Goal: Transaction & Acquisition: Purchase product/service

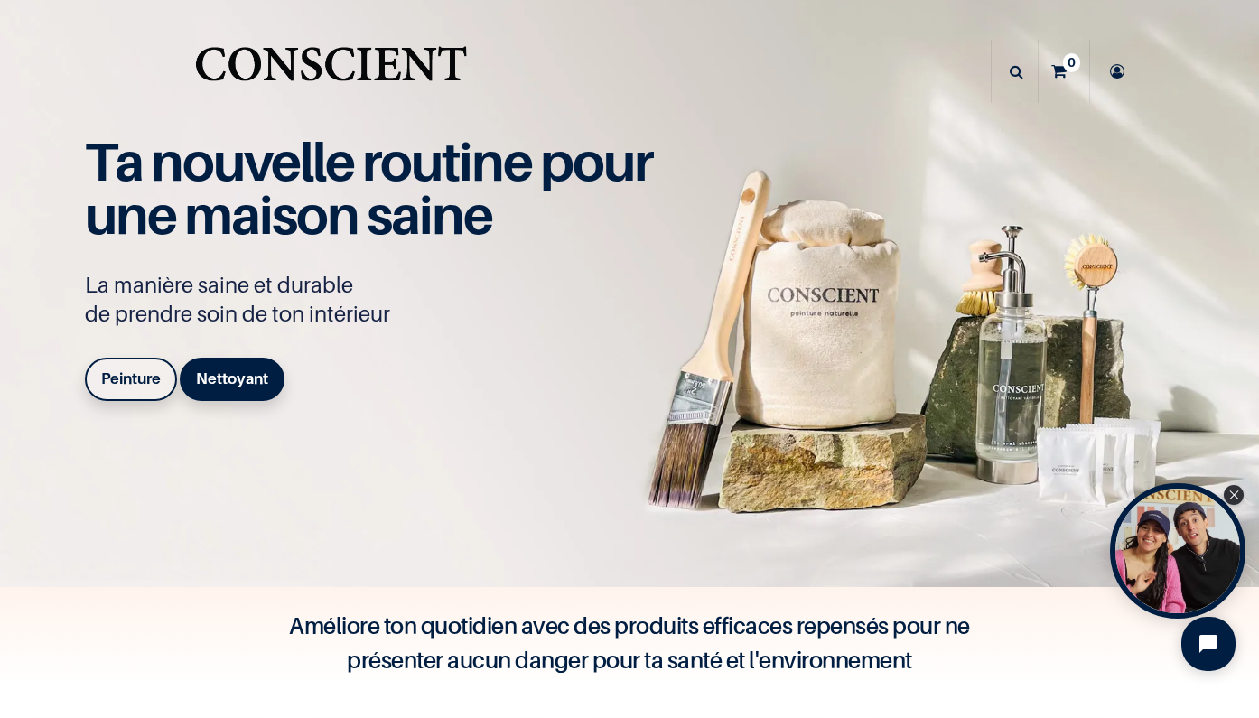
click at [90, 396] on div "Peinture Nettoyant" at bounding box center [243, 383] width 316 height 51
click at [121, 390] on link "Peinture" at bounding box center [131, 379] width 92 height 43
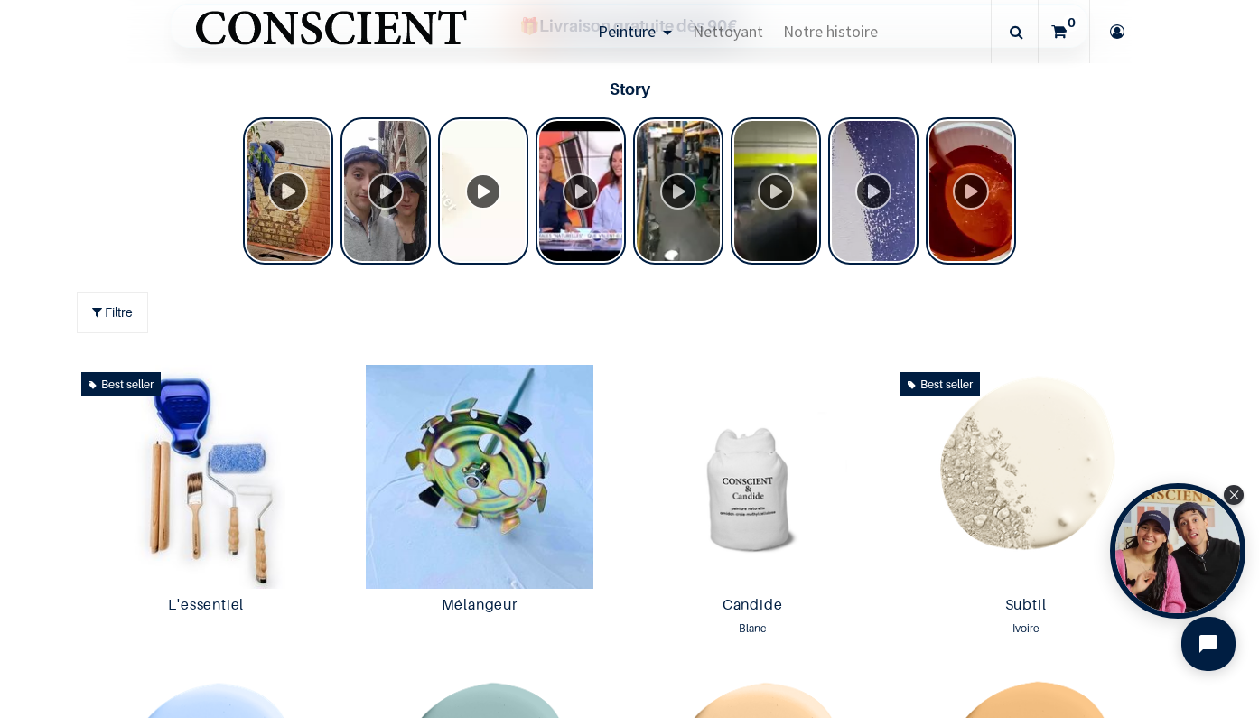
scroll to position [677, 0]
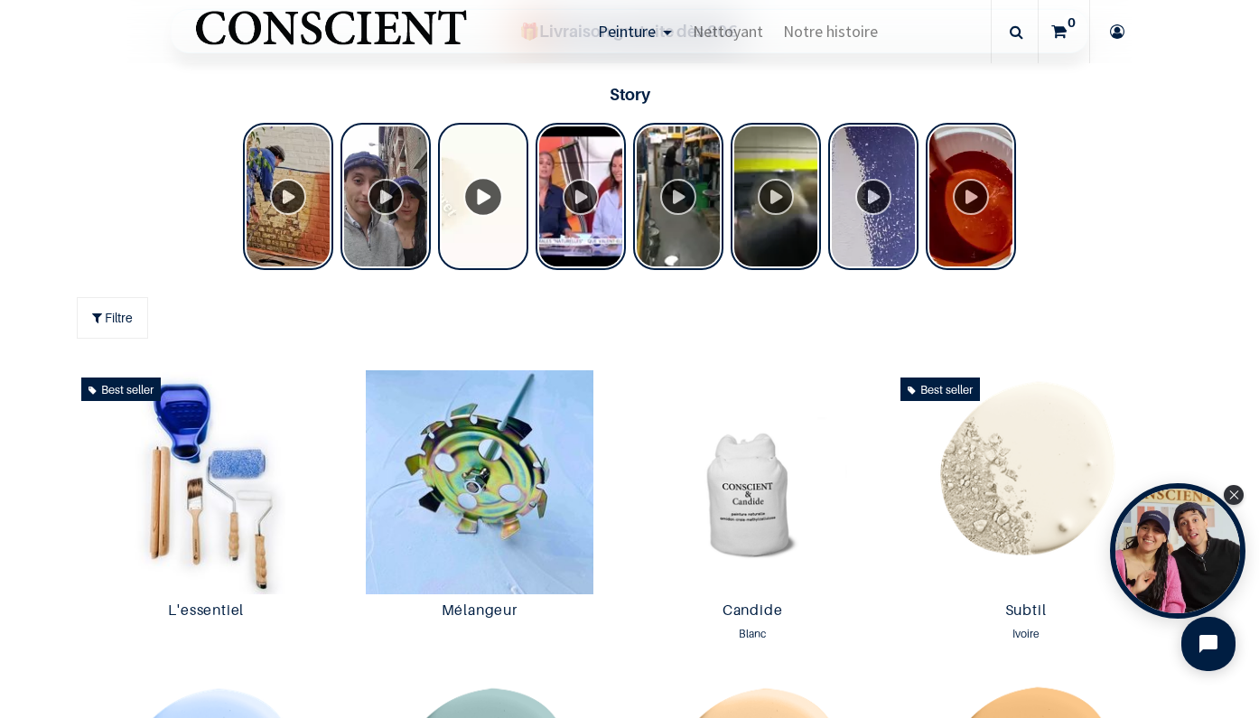
click at [481, 197] on div "Tolstoy Stories" at bounding box center [483, 196] width 90 height 147
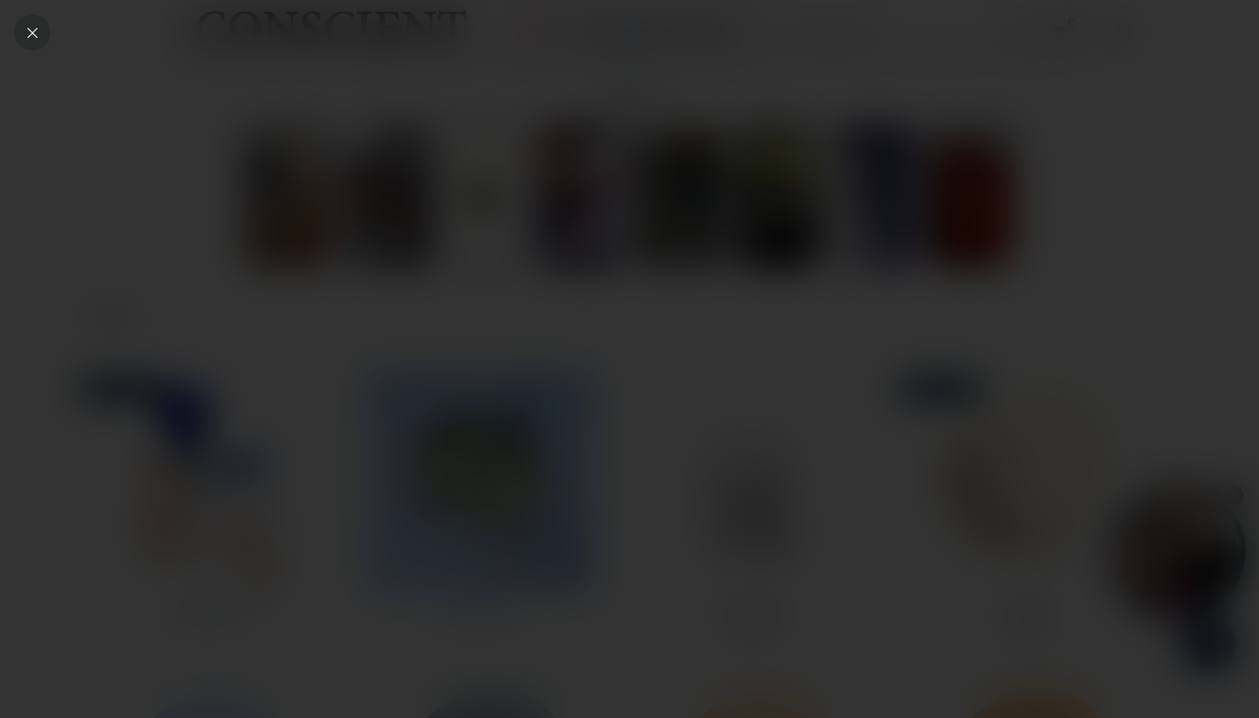
click at [32, 35] on icon "Close" at bounding box center [32, 32] width 16 height 16
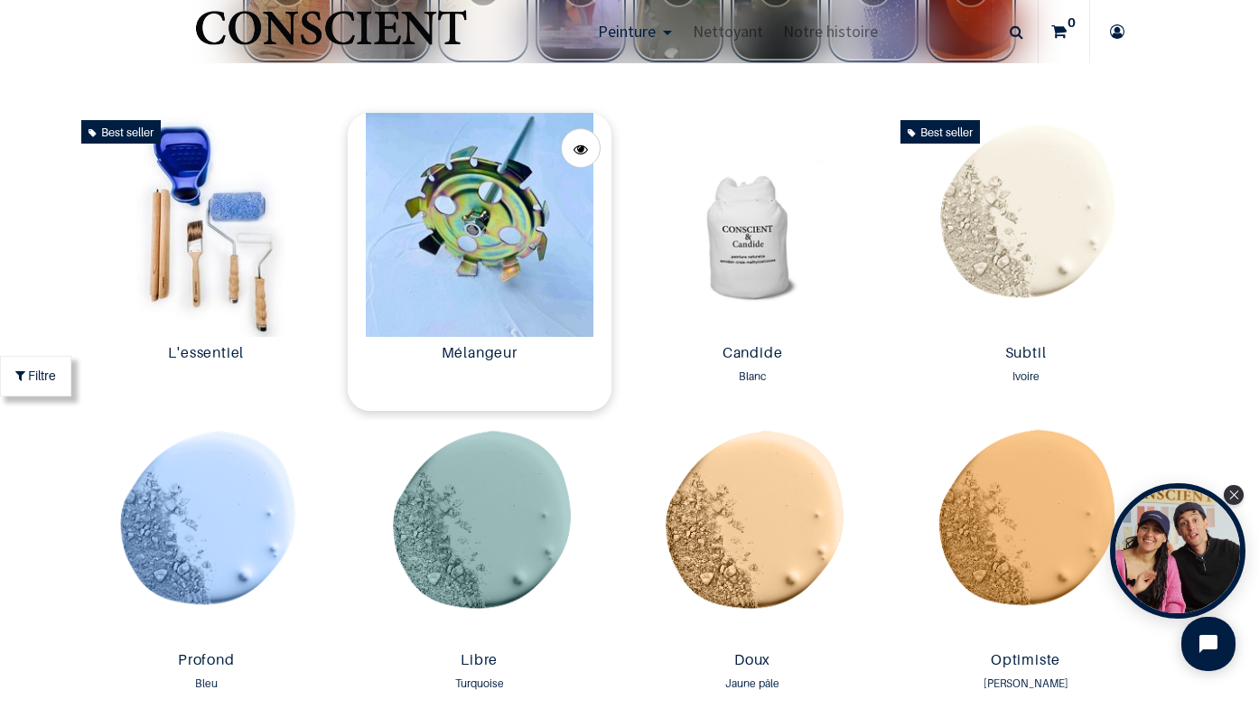
scroll to position [903, 0]
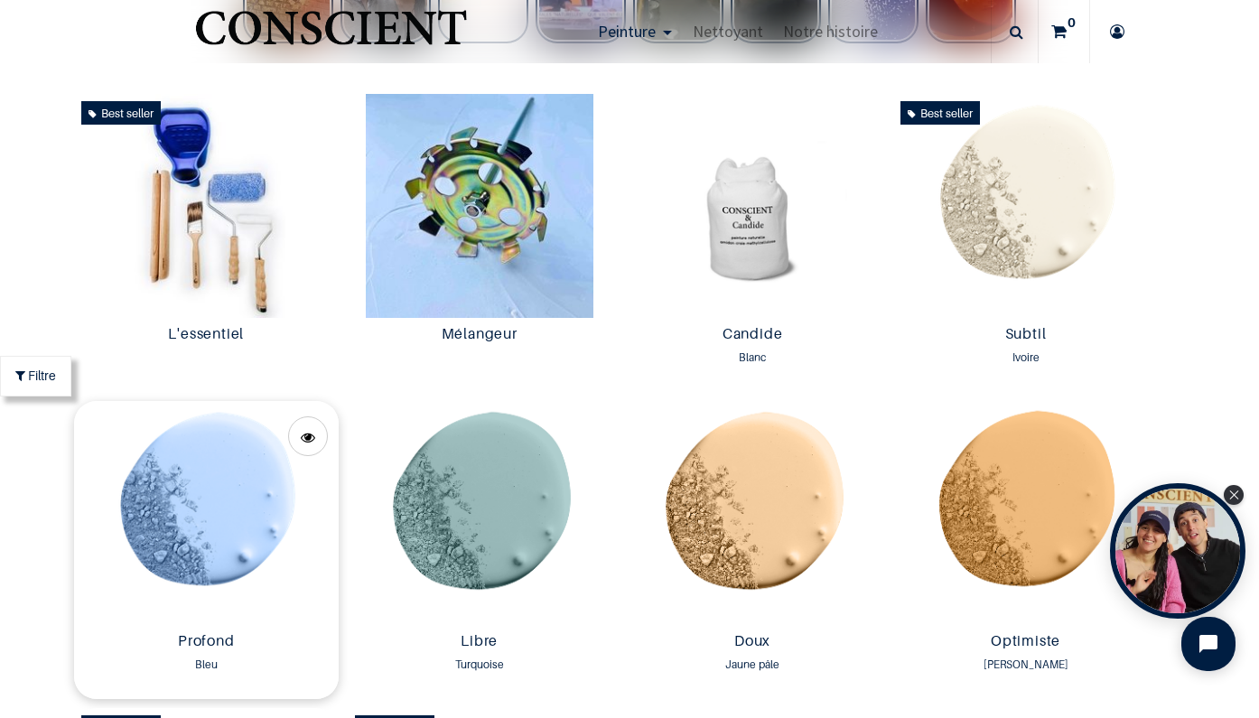
click at [216, 509] on img at bounding box center [206, 513] width 264 height 224
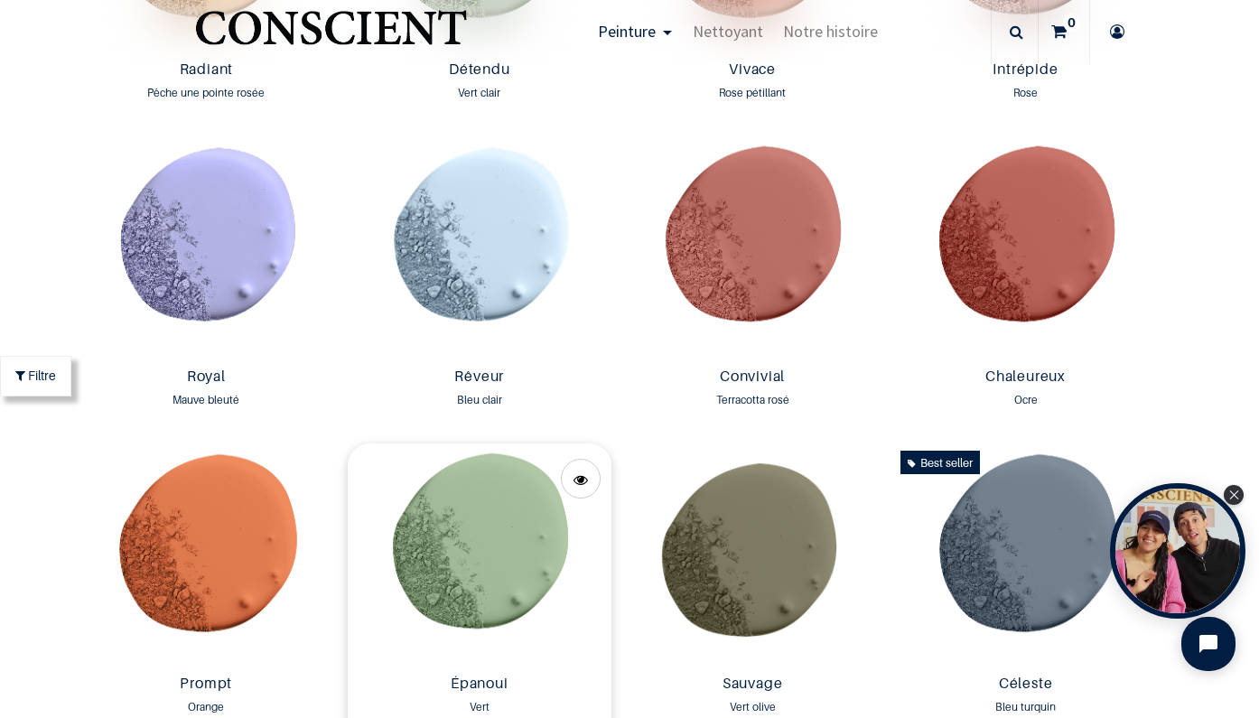
scroll to position [2083, 0]
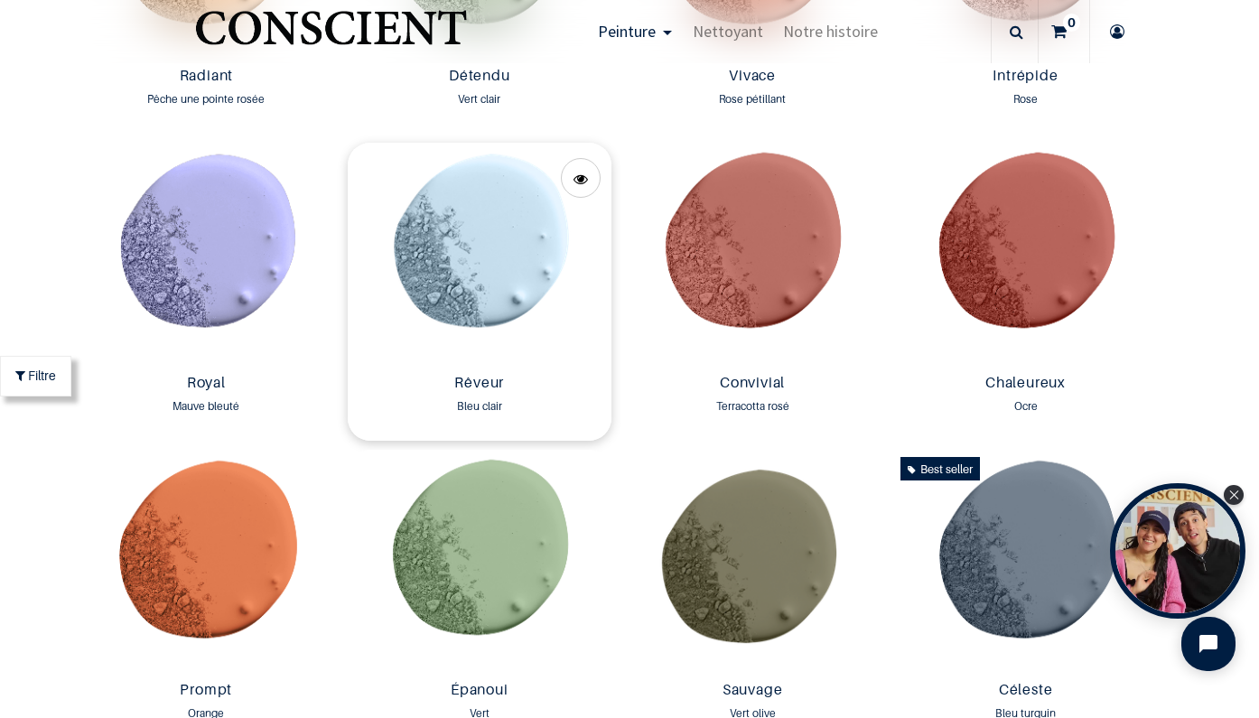
click at [482, 292] on img at bounding box center [480, 255] width 264 height 224
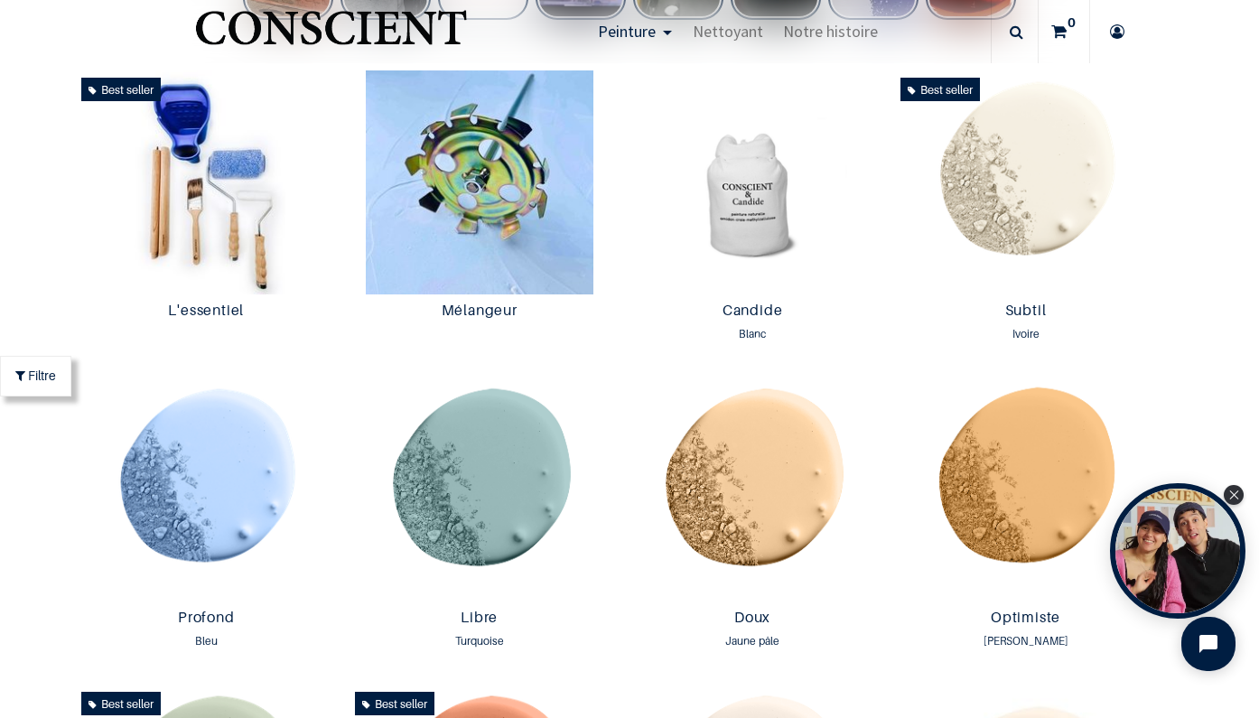
scroll to position [909, 0]
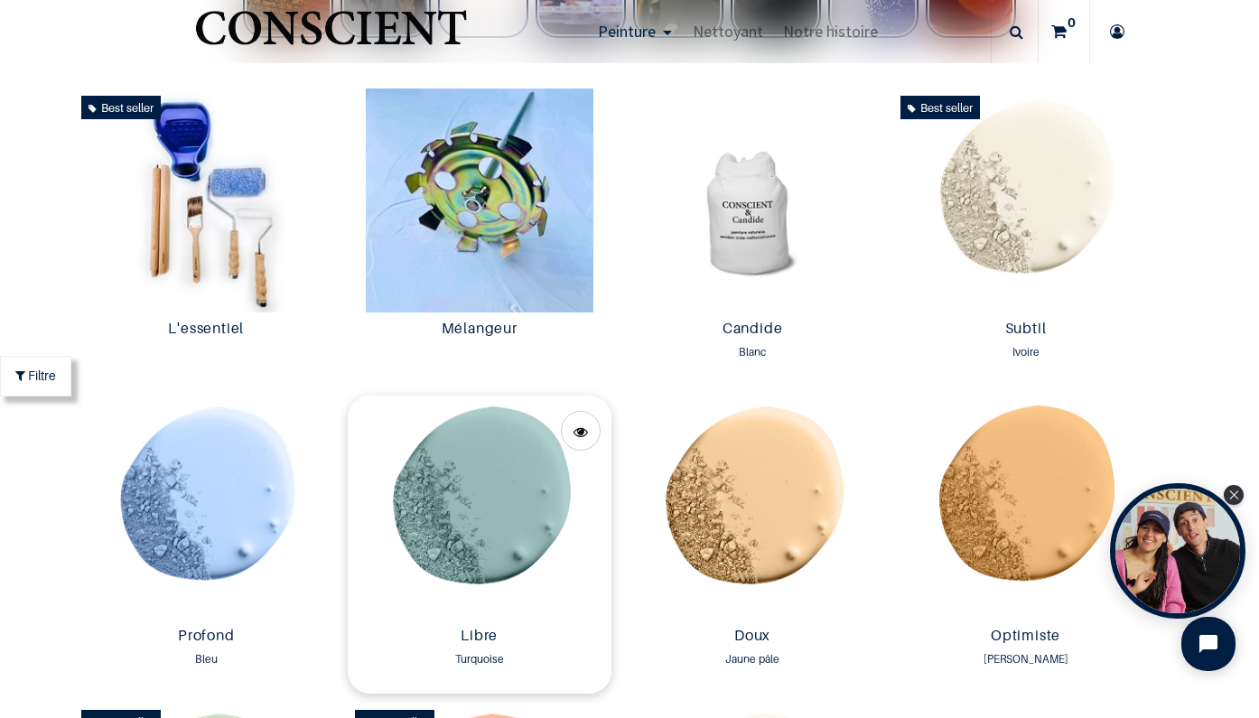
click at [459, 507] on img at bounding box center [480, 508] width 264 height 224
click at [197, 433] on img at bounding box center [206, 508] width 264 height 224
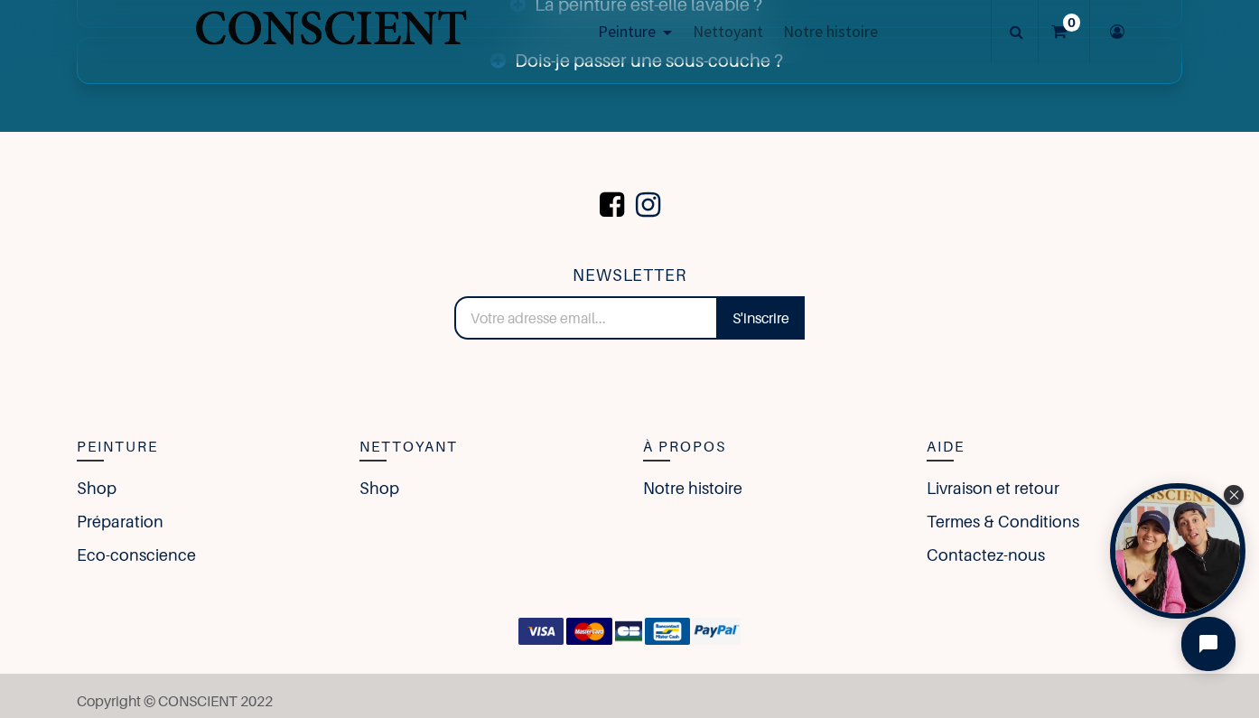
scroll to position [6768, 0]
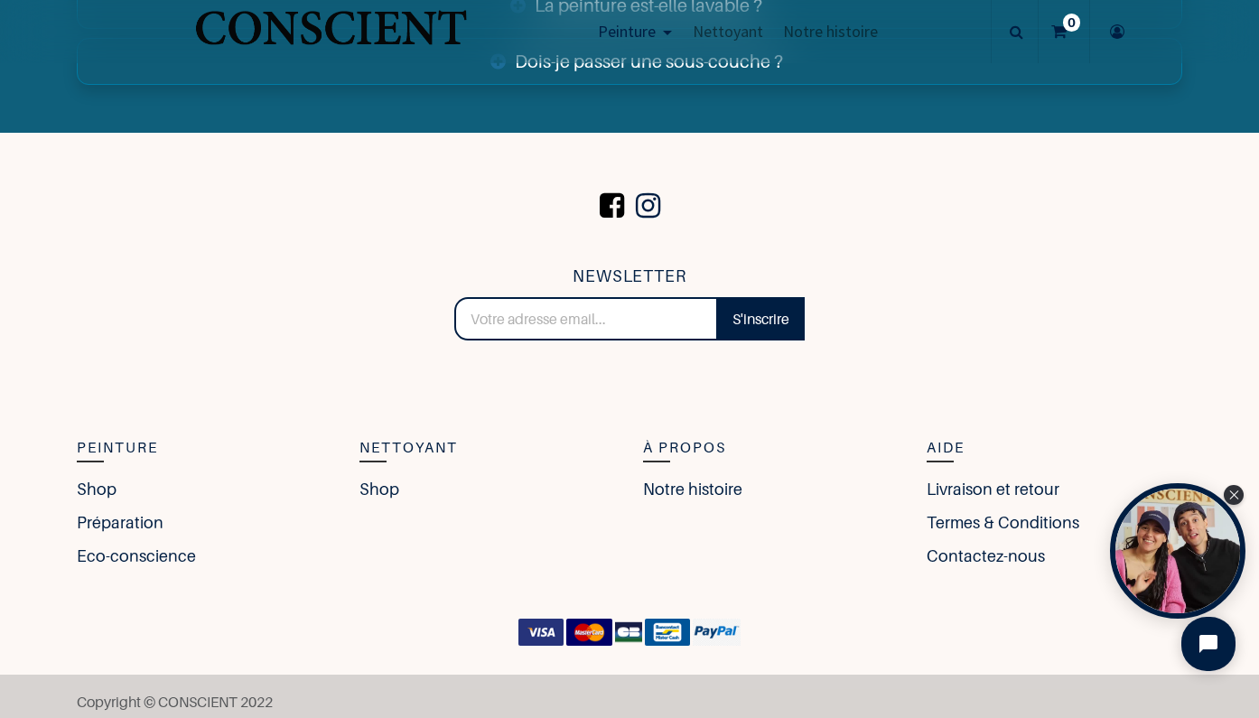
click at [612, 198] on span at bounding box center [611, 205] width 33 height 61
click at [643, 191] on span at bounding box center [647, 205] width 33 height 61
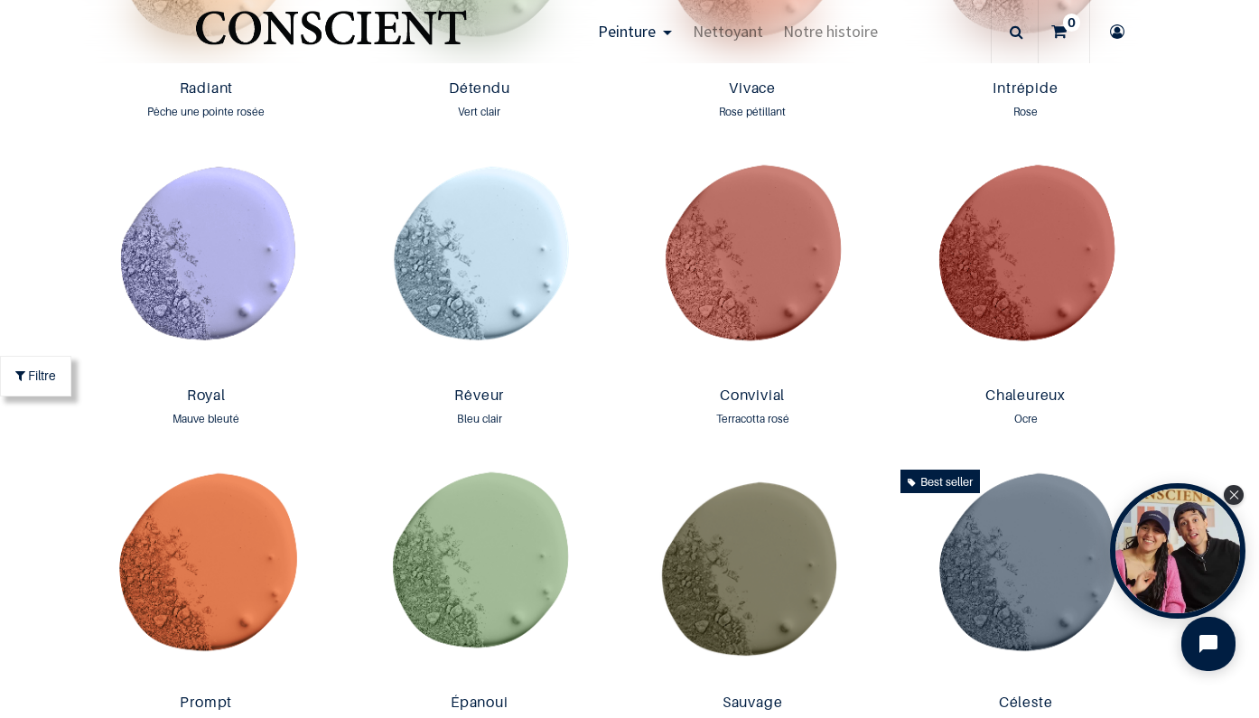
scroll to position [2080, 0]
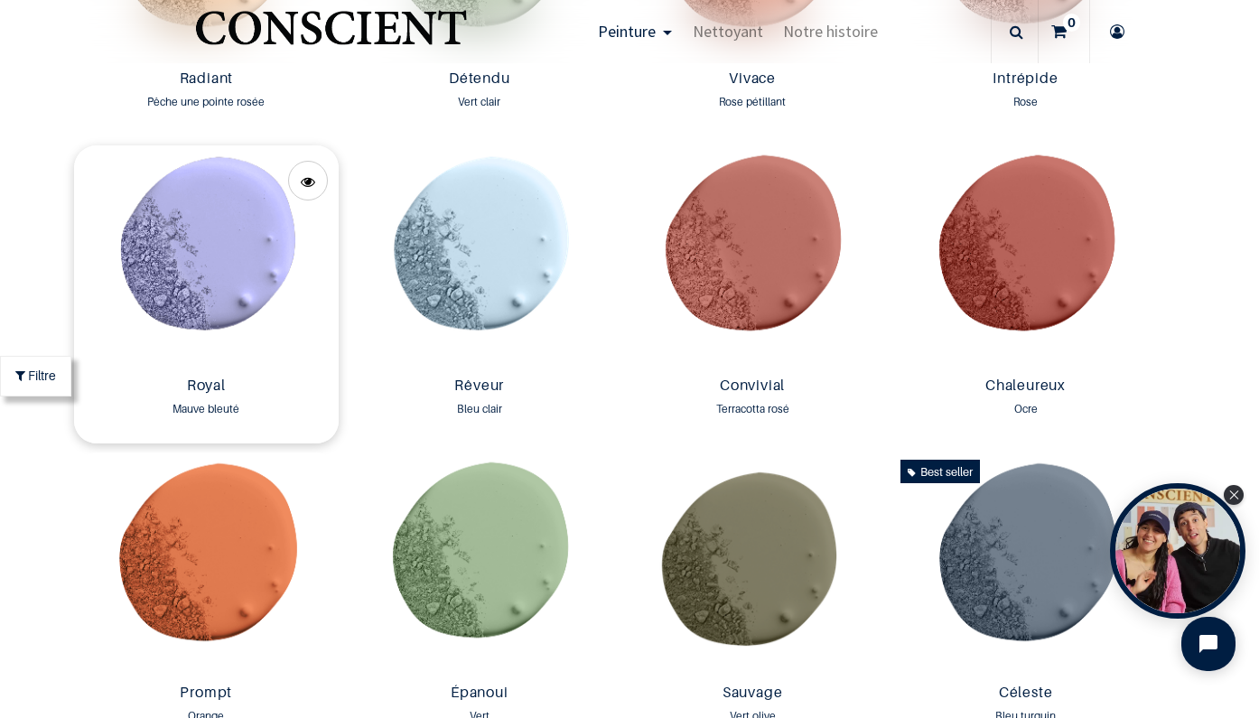
click at [195, 286] on img at bounding box center [206, 257] width 264 height 224
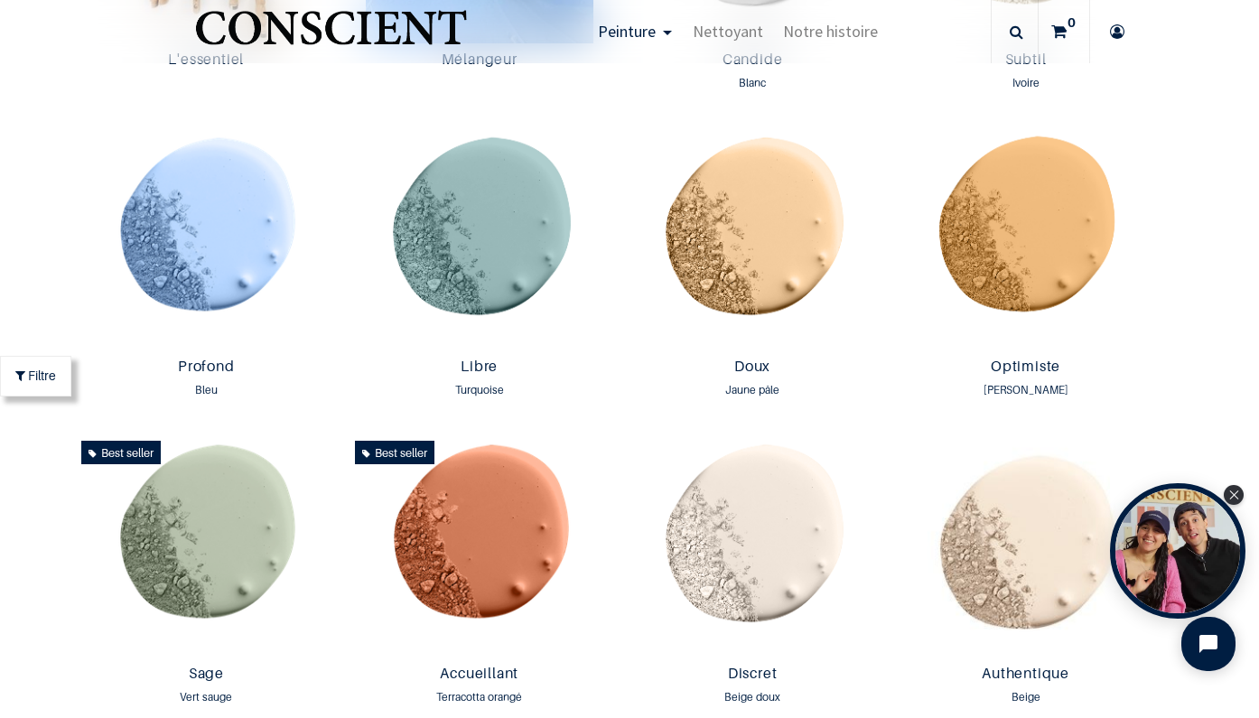
scroll to position [1163, 0]
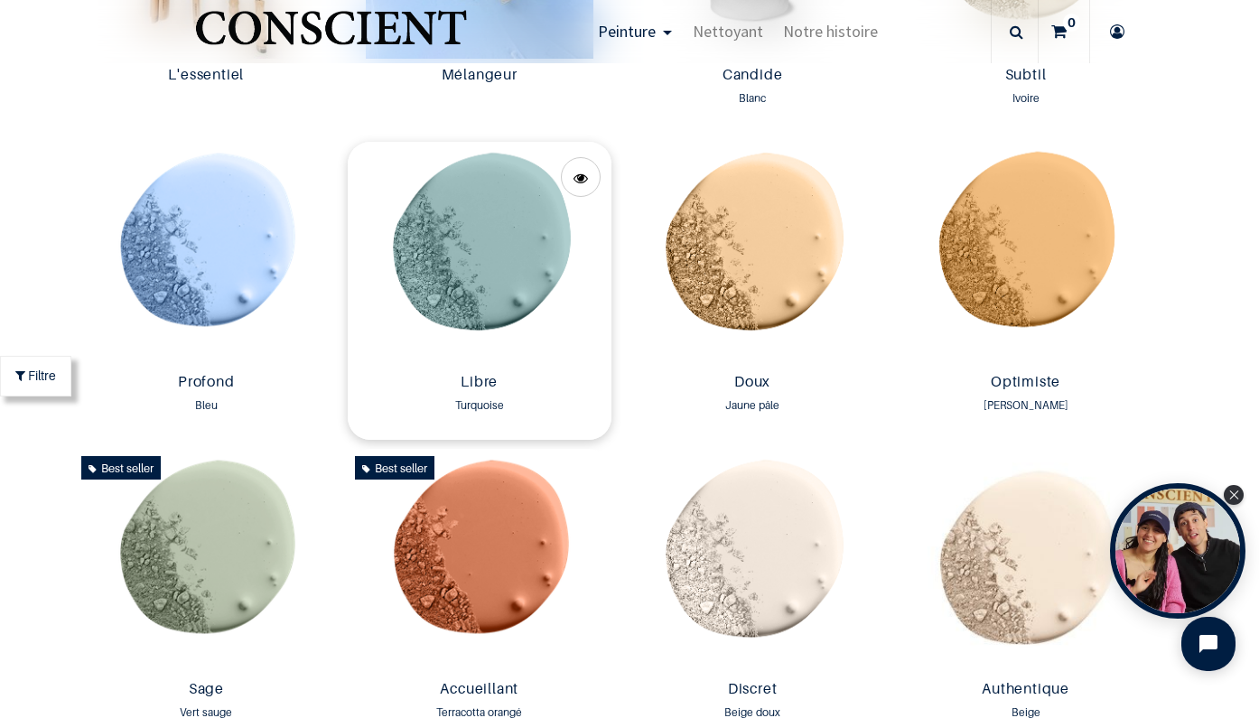
click at [470, 261] on img at bounding box center [480, 254] width 264 height 224
click at [145, 245] on img at bounding box center [206, 254] width 264 height 224
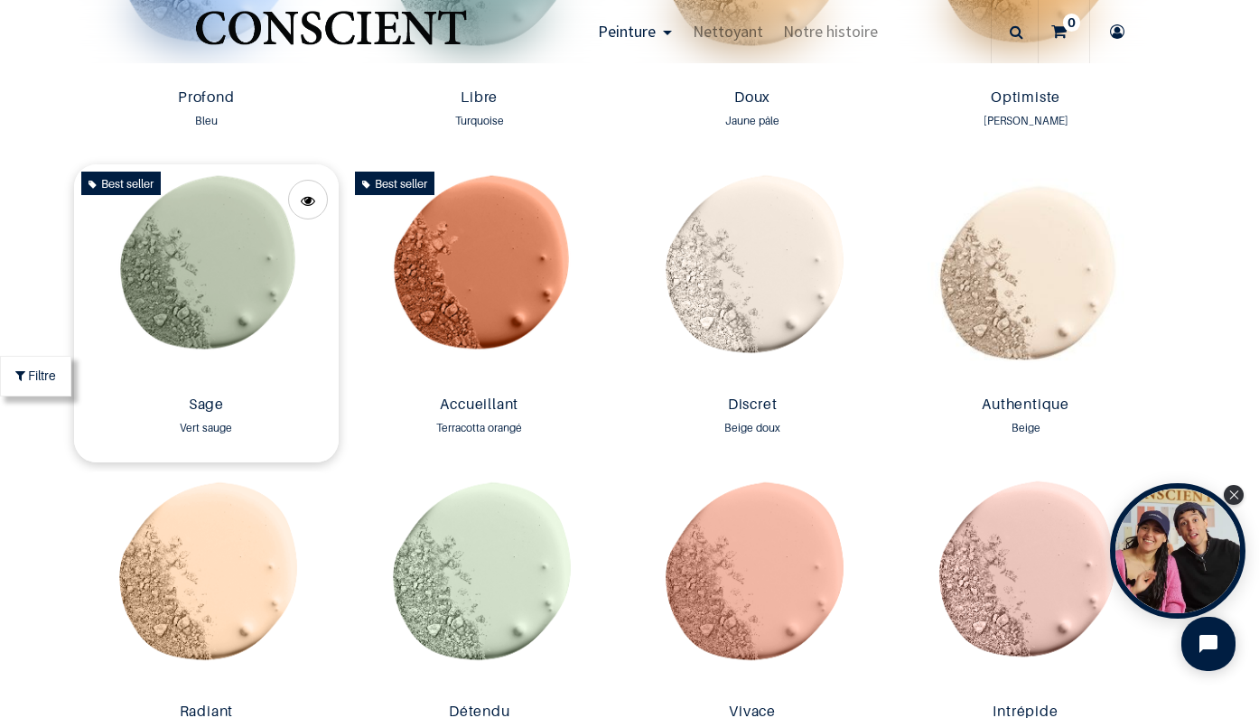
scroll to position [1453, 0]
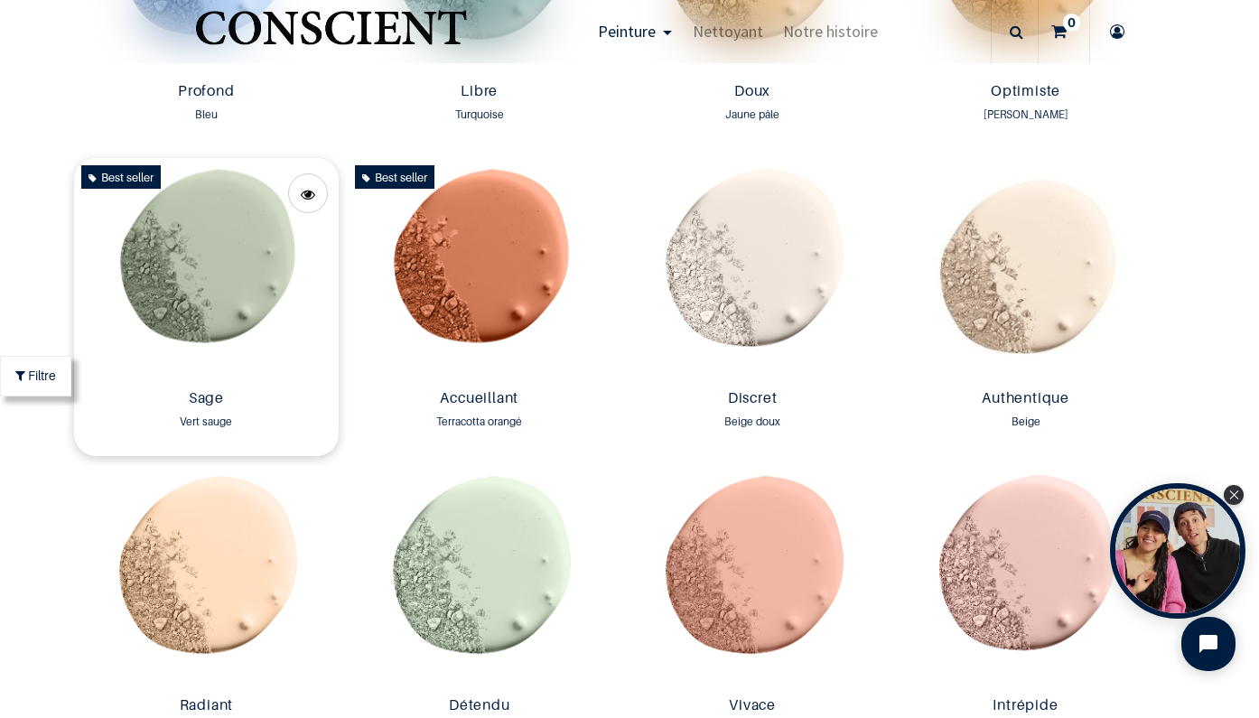
click at [235, 279] on img at bounding box center [206, 270] width 264 height 224
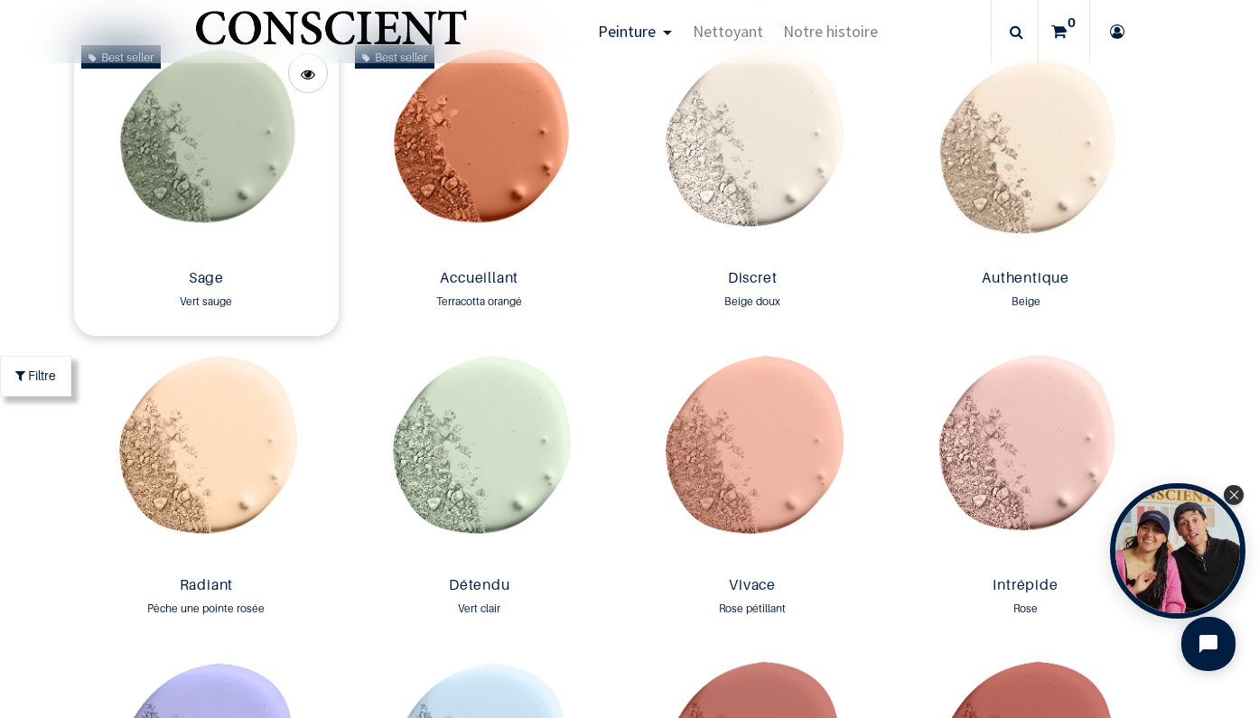
scroll to position [1619, 0]
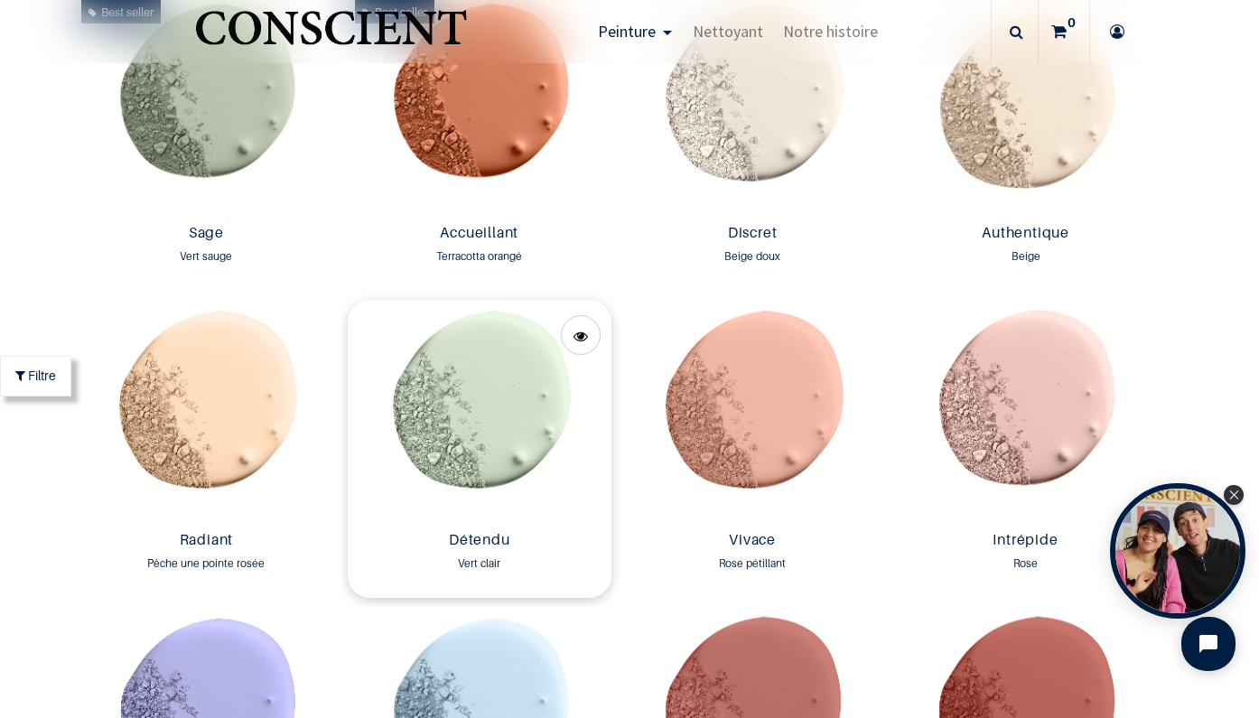
click at [453, 450] on img at bounding box center [480, 412] width 264 height 224
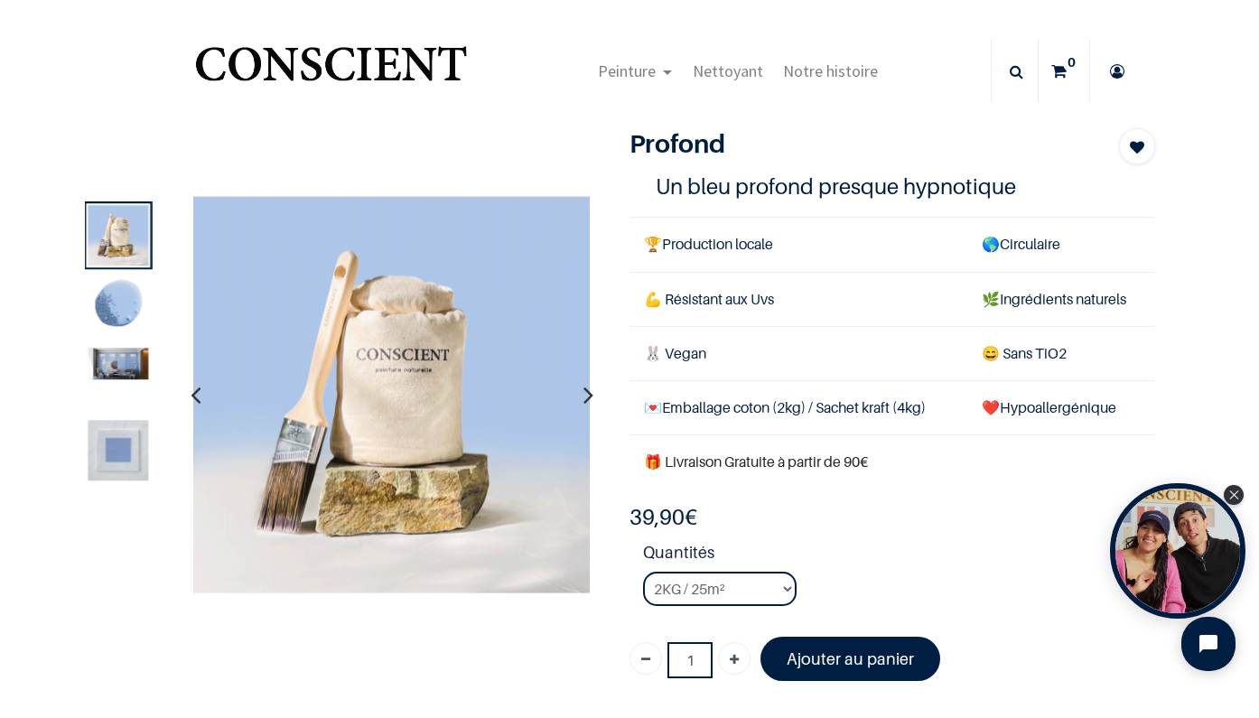
click at [119, 372] on img at bounding box center [119, 365] width 61 height 32
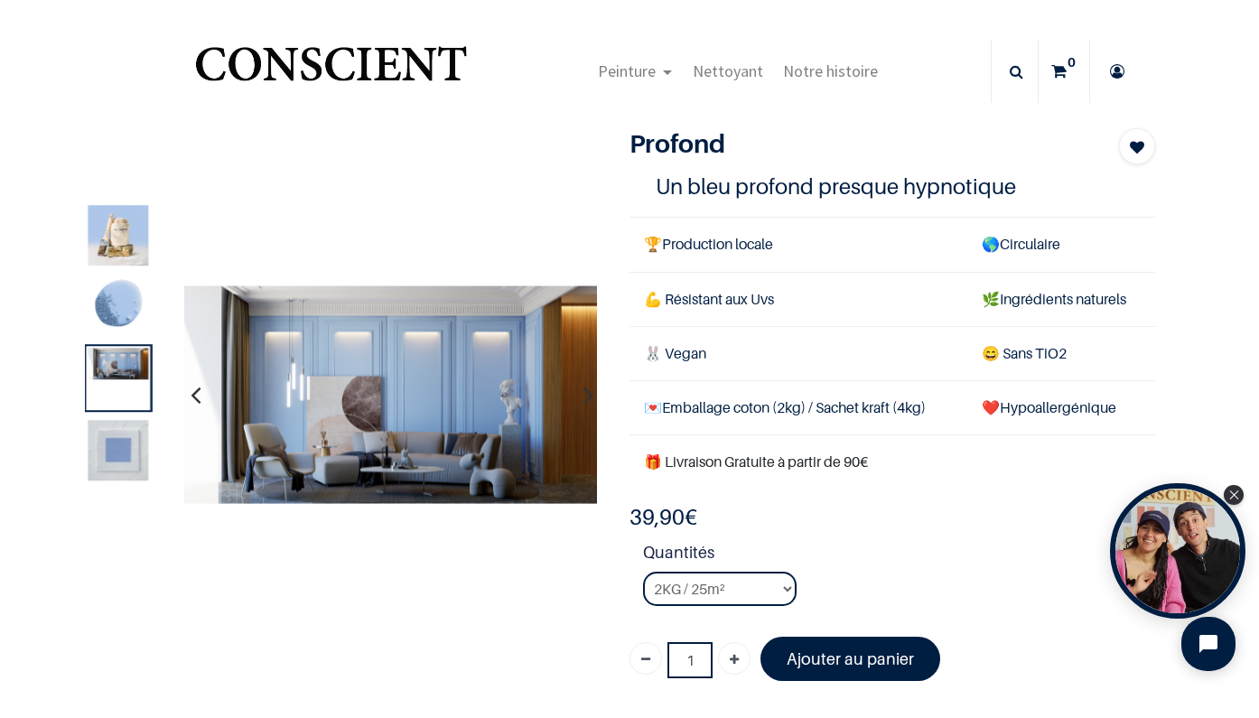
click at [120, 461] on img at bounding box center [119, 450] width 61 height 61
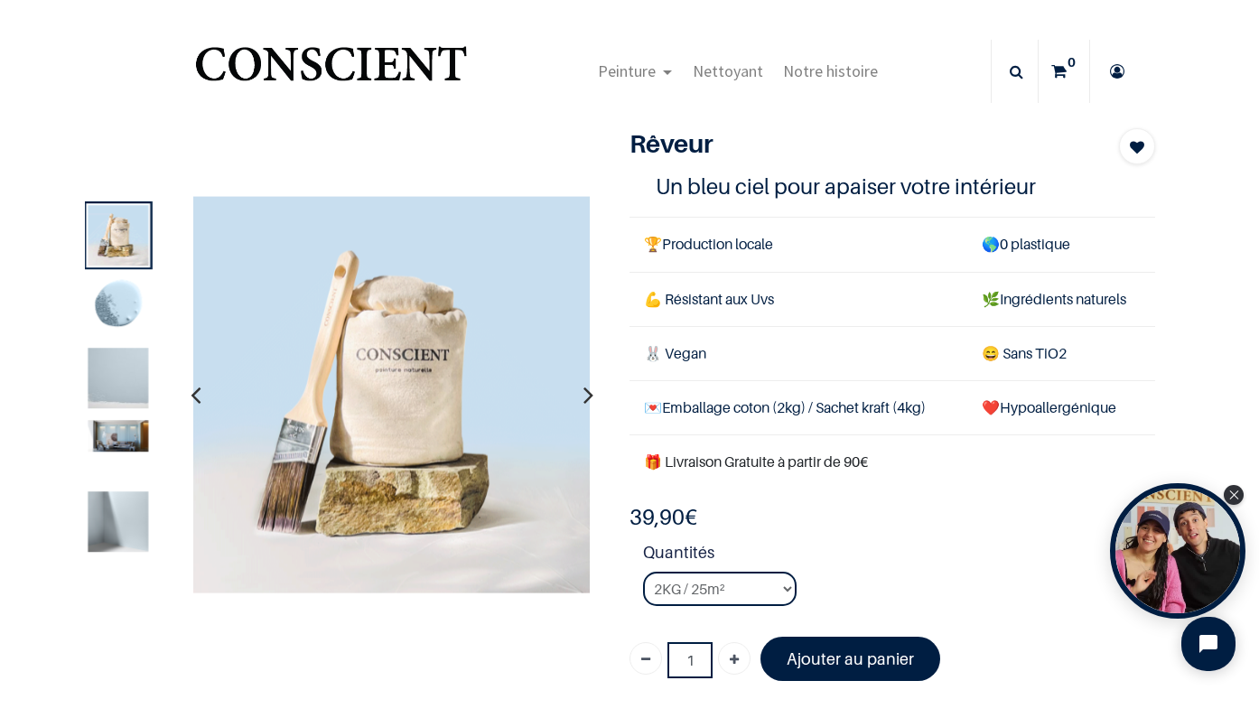
click at [115, 389] on img at bounding box center [119, 379] width 61 height 61
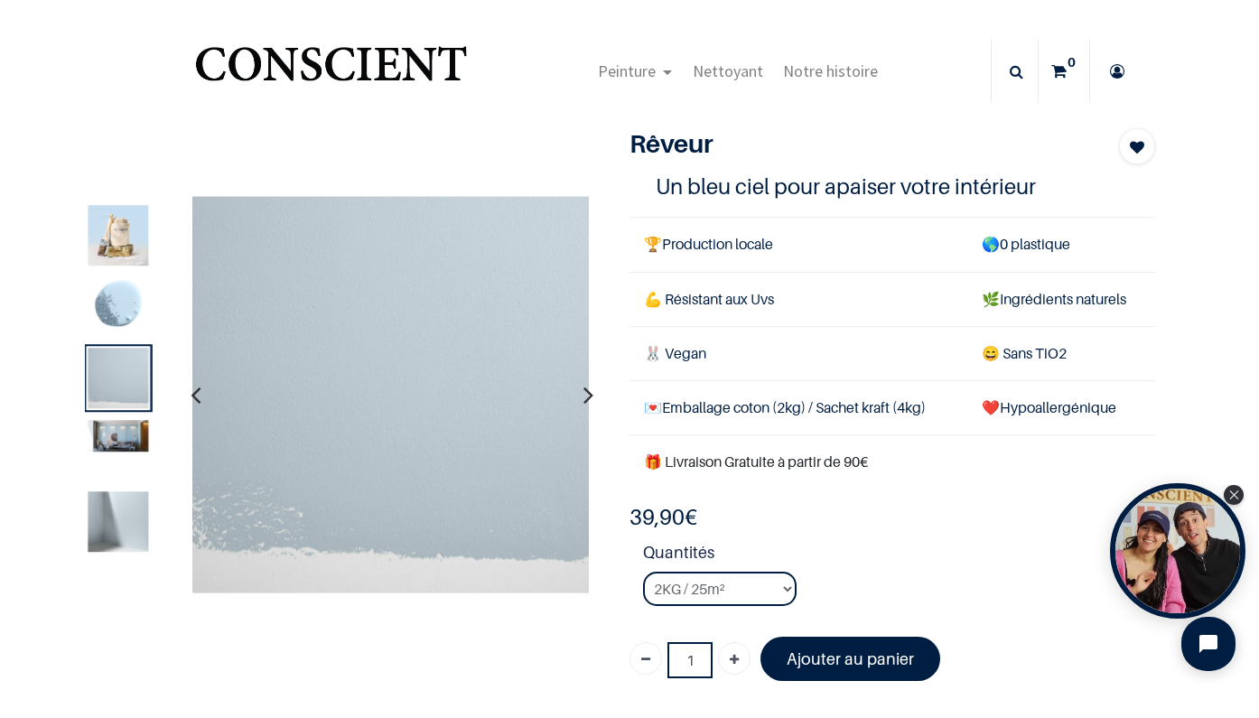
click at [113, 536] on img at bounding box center [119, 521] width 61 height 61
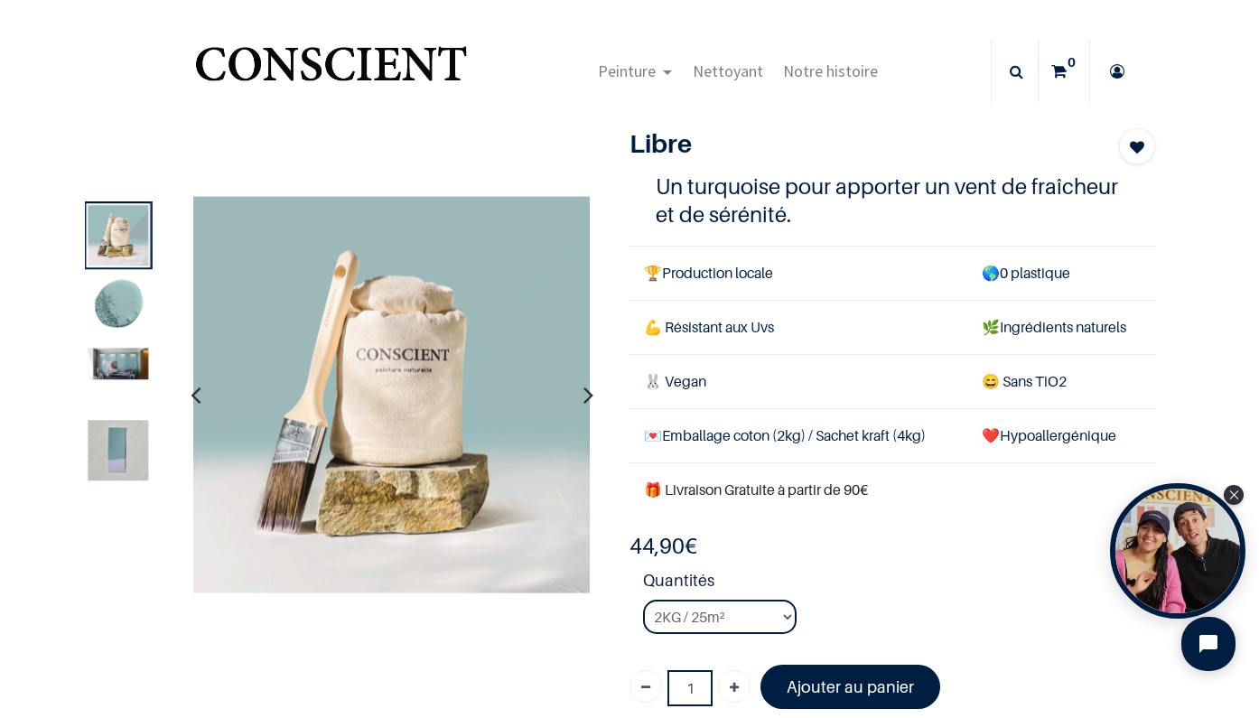
click at [120, 362] on img at bounding box center [119, 365] width 61 height 32
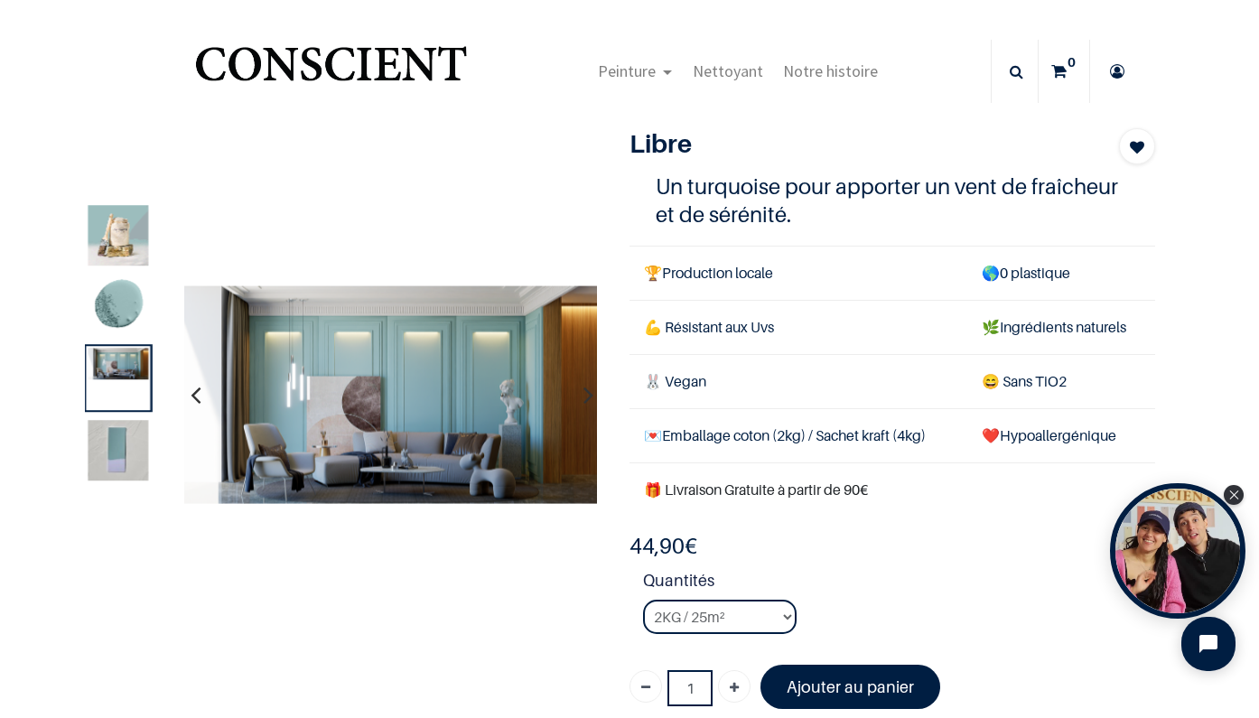
click at [117, 438] on img at bounding box center [119, 450] width 61 height 61
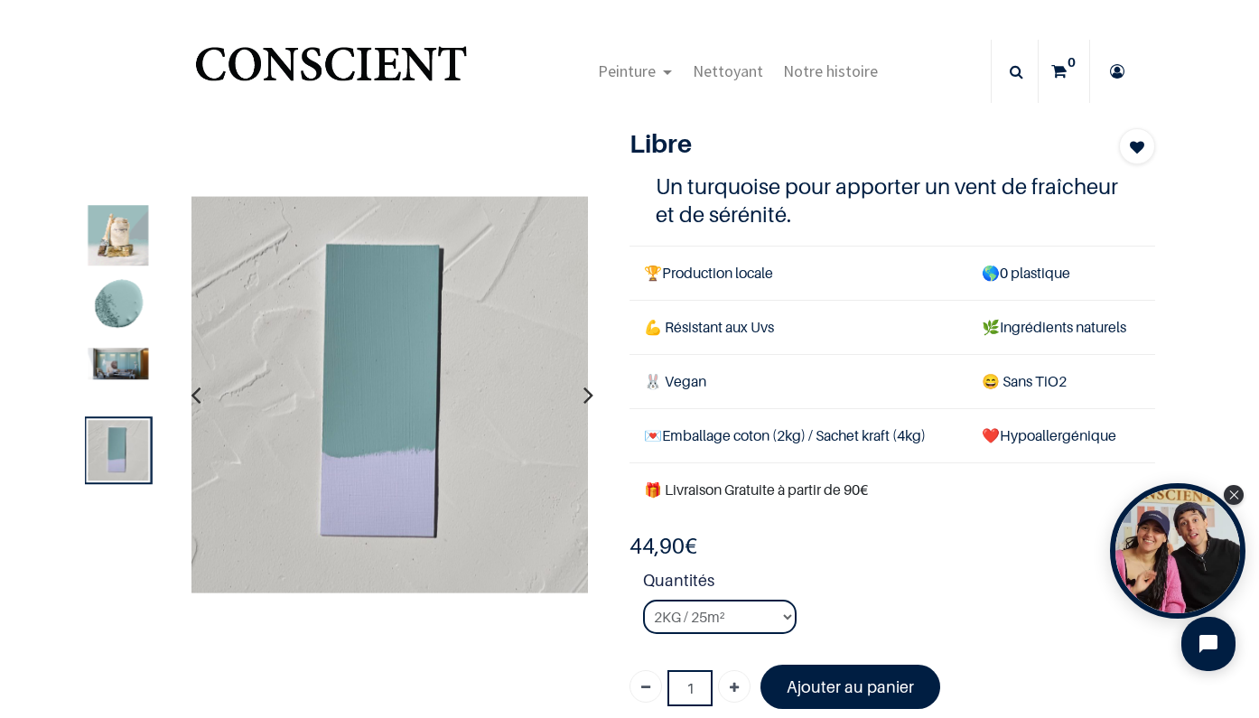
click at [194, 399] on icon "button" at bounding box center [196, 394] width 10 height 49
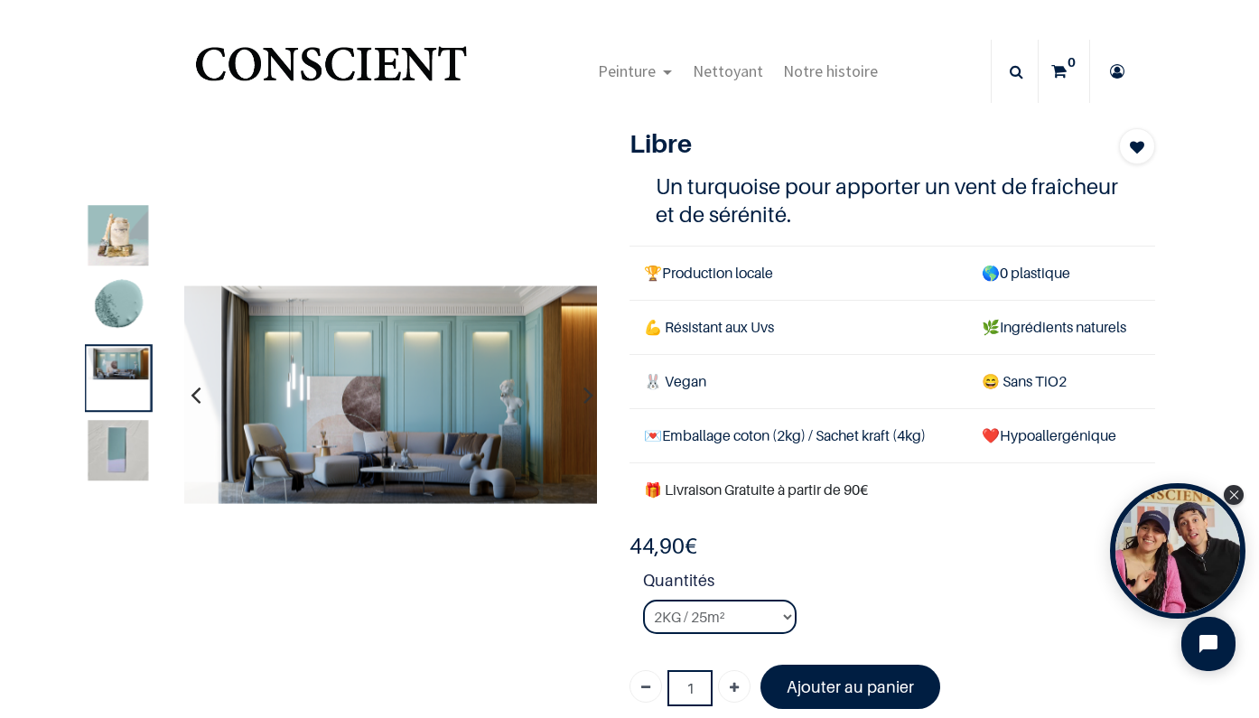
click at [130, 311] on img at bounding box center [119, 306] width 61 height 61
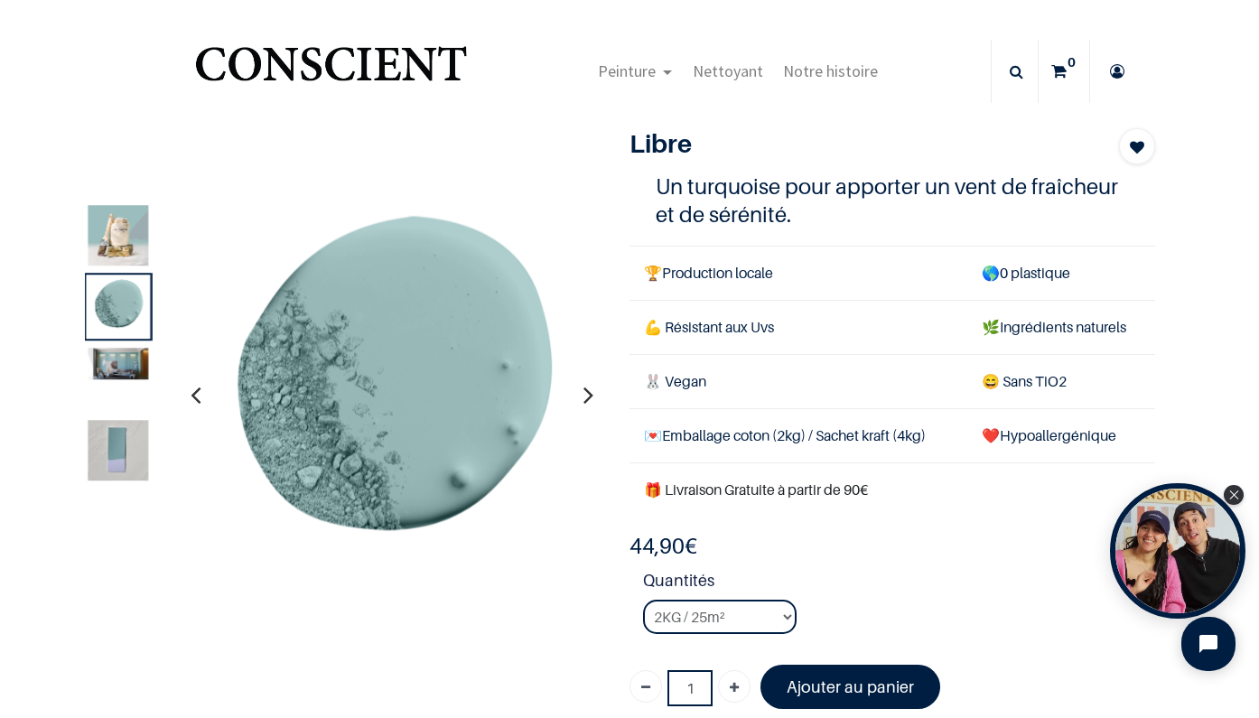
click at [129, 235] on img at bounding box center [119, 235] width 61 height 61
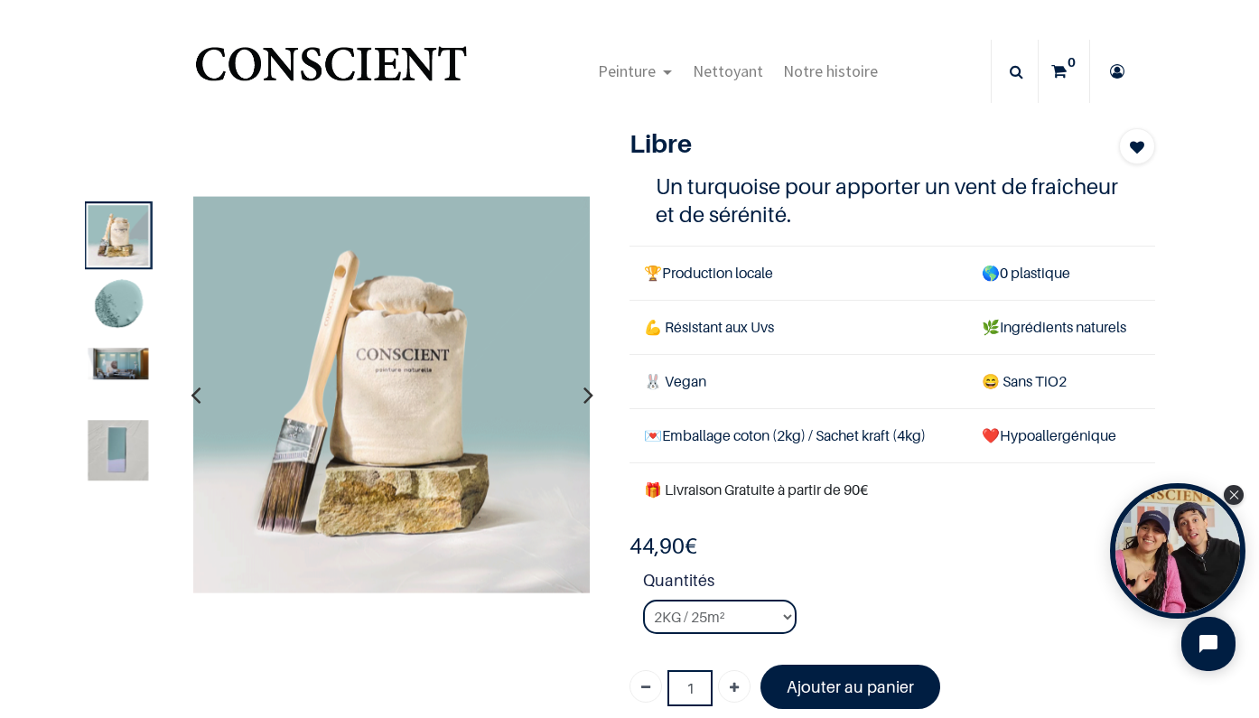
click at [118, 281] on img at bounding box center [119, 306] width 61 height 61
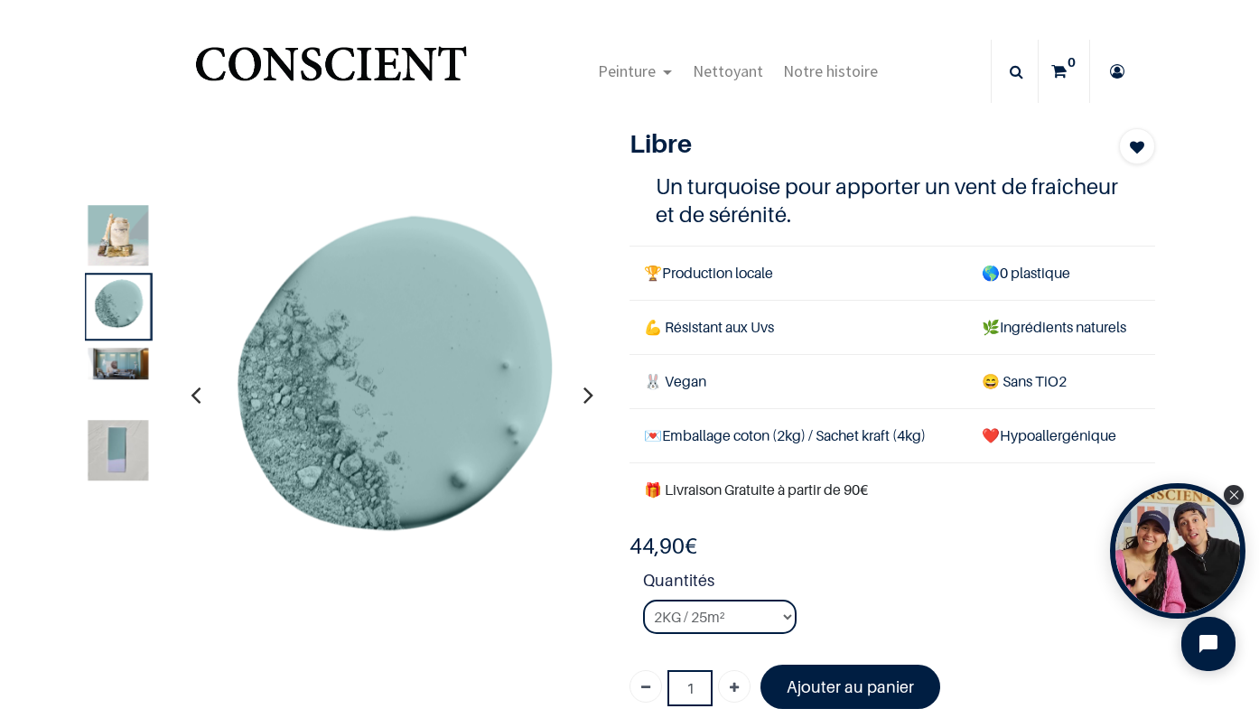
click at [112, 377] on img at bounding box center [119, 365] width 61 height 32
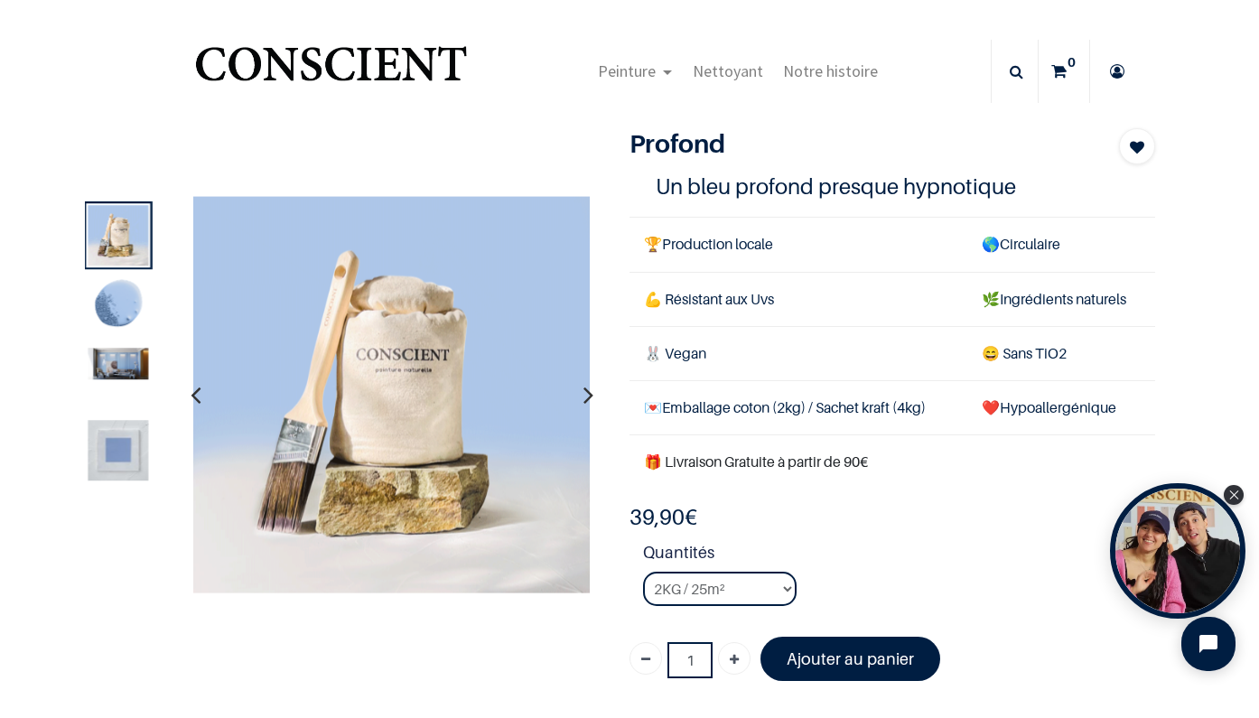
click at [122, 365] on img at bounding box center [119, 365] width 61 height 32
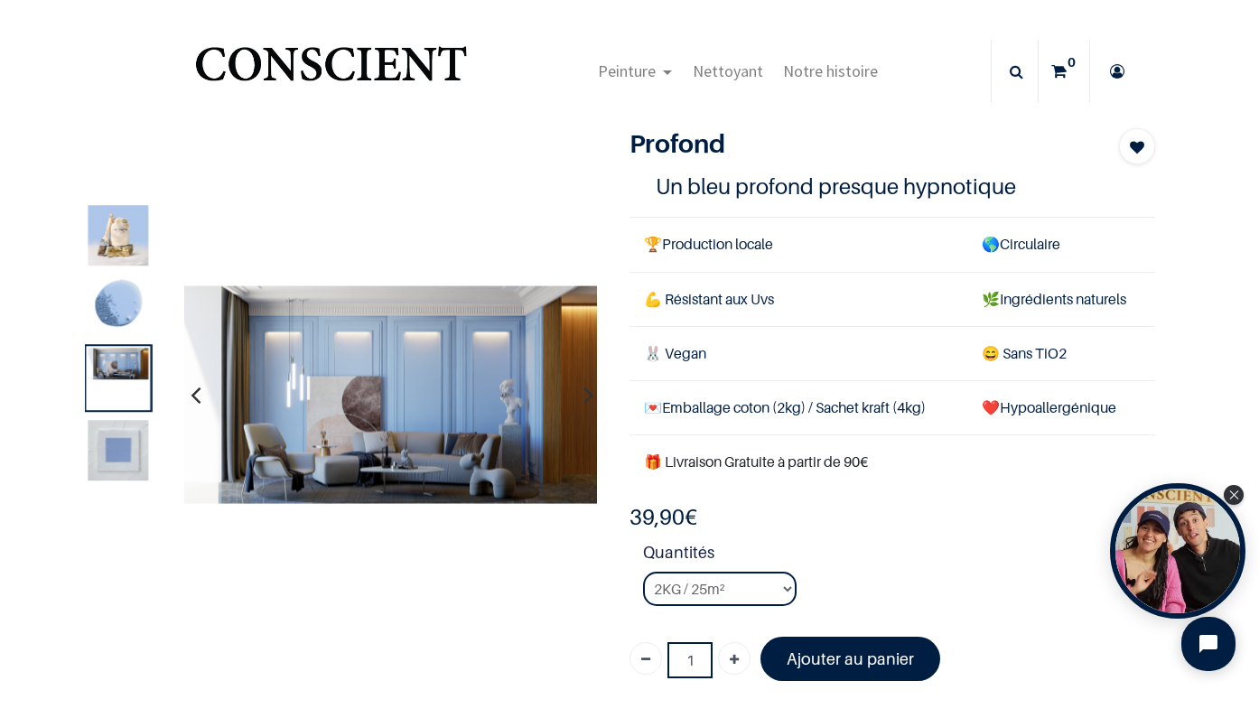
click at [117, 449] on img at bounding box center [119, 450] width 61 height 61
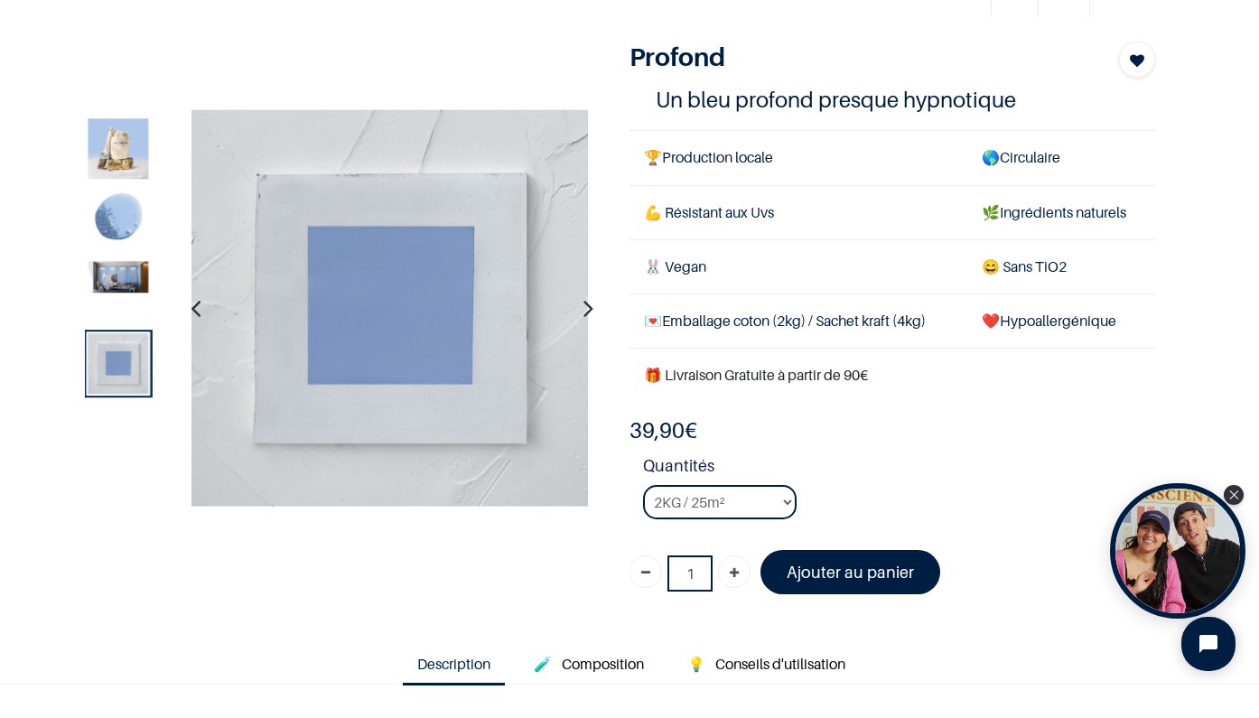
scroll to position [94, 0]
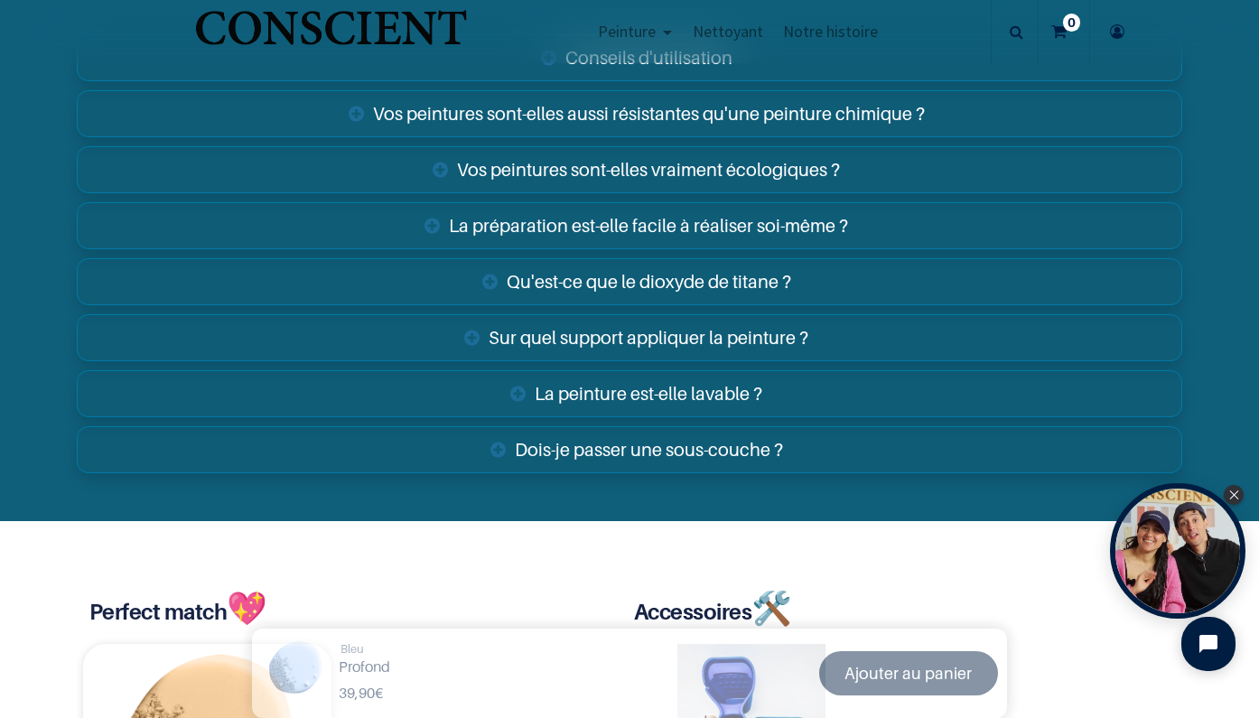
scroll to position [2806, 0]
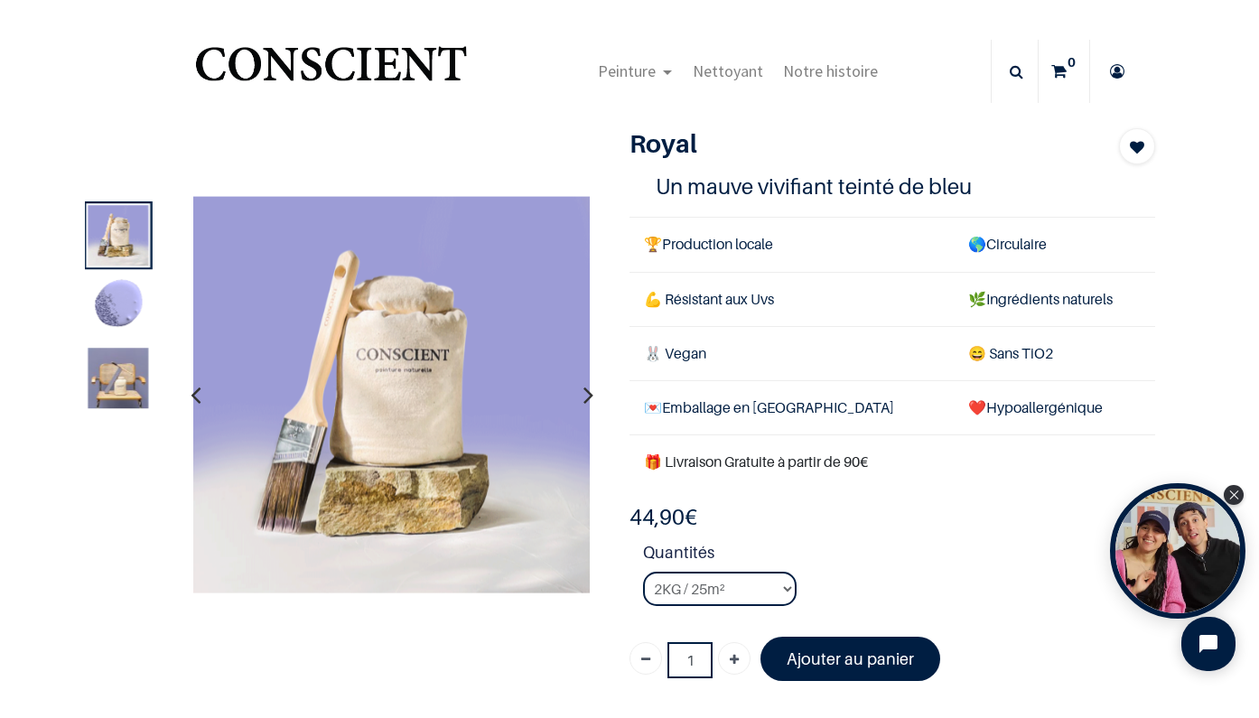
click at [132, 316] on img at bounding box center [119, 306] width 61 height 61
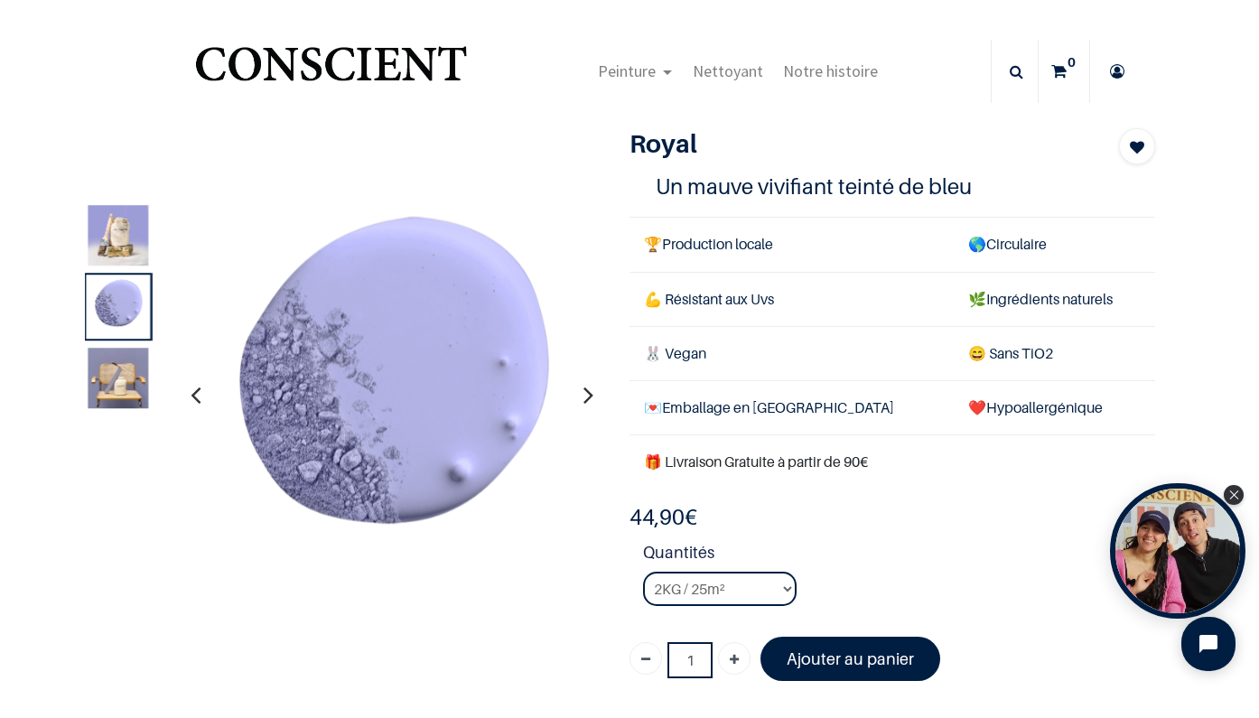
click at [122, 384] on img at bounding box center [119, 379] width 61 height 61
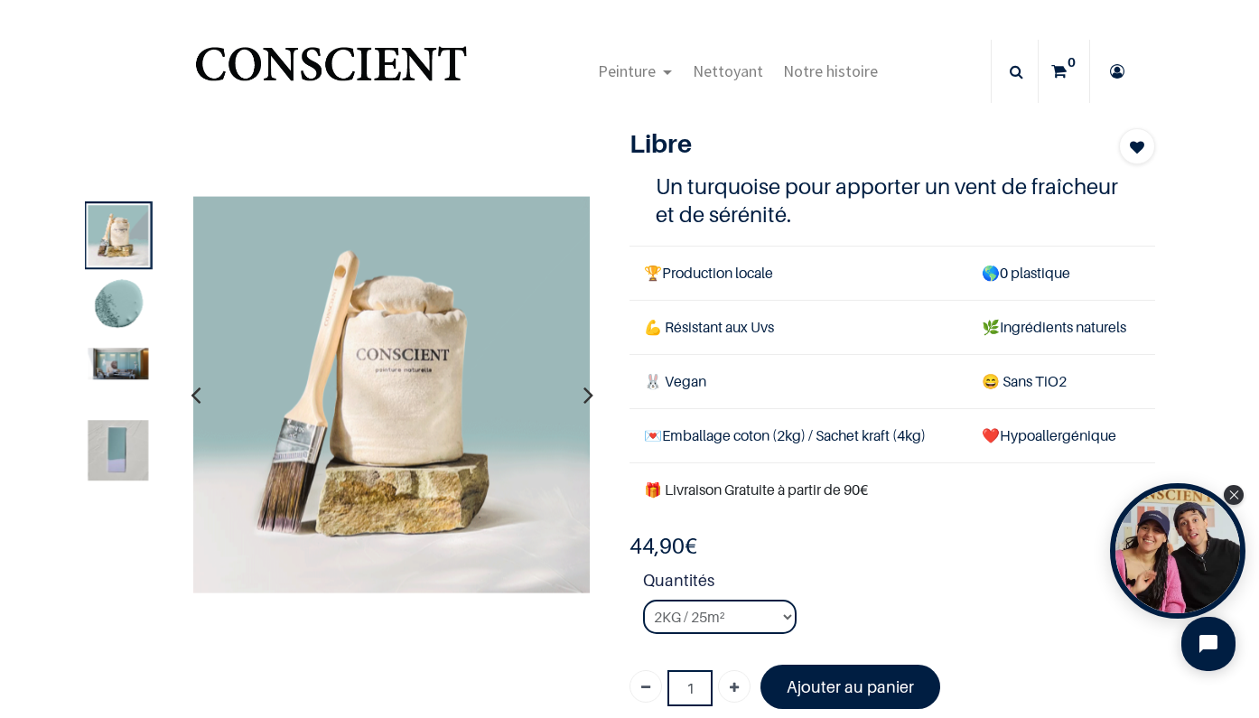
click at [118, 373] on img at bounding box center [119, 365] width 61 height 32
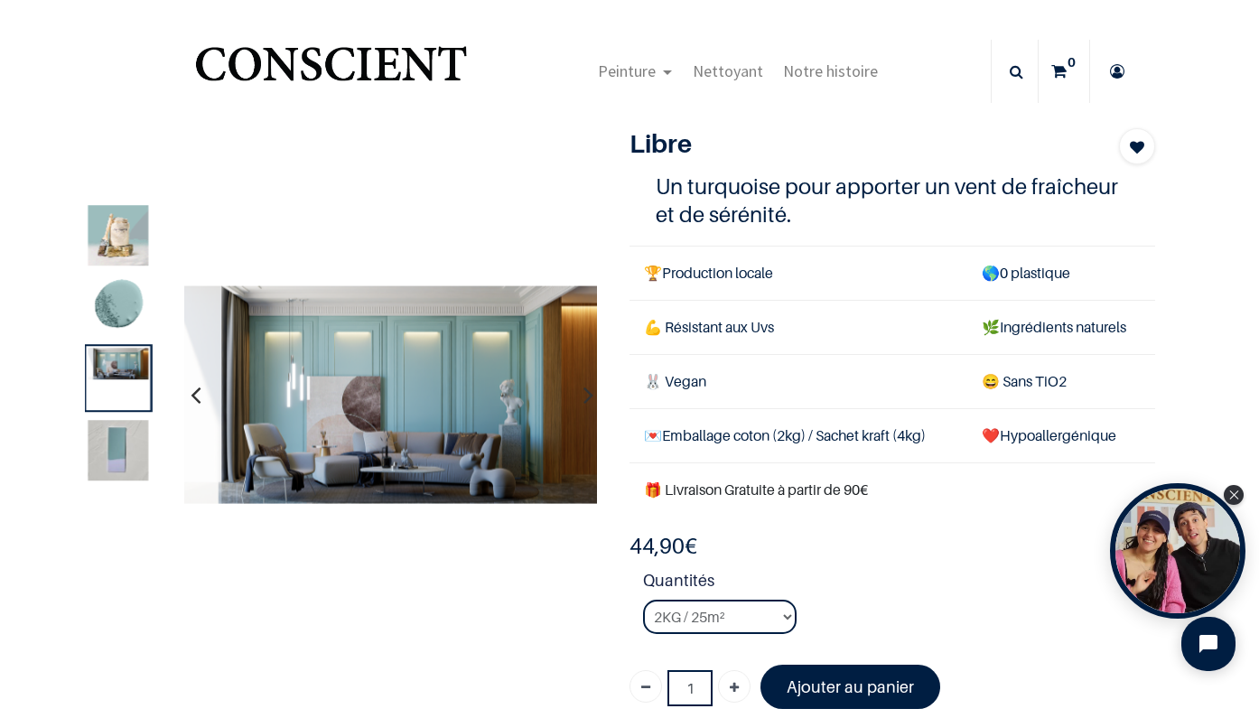
click at [125, 449] on img at bounding box center [119, 450] width 61 height 61
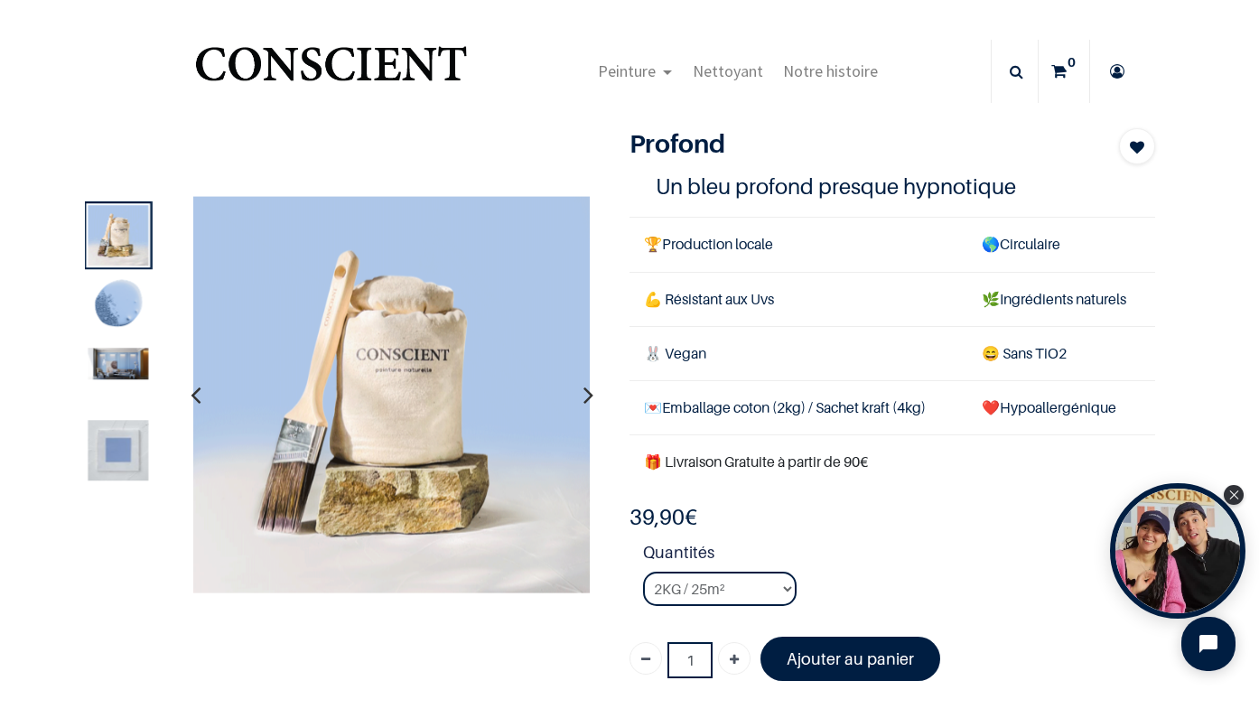
click at [127, 357] on img at bounding box center [119, 365] width 61 height 32
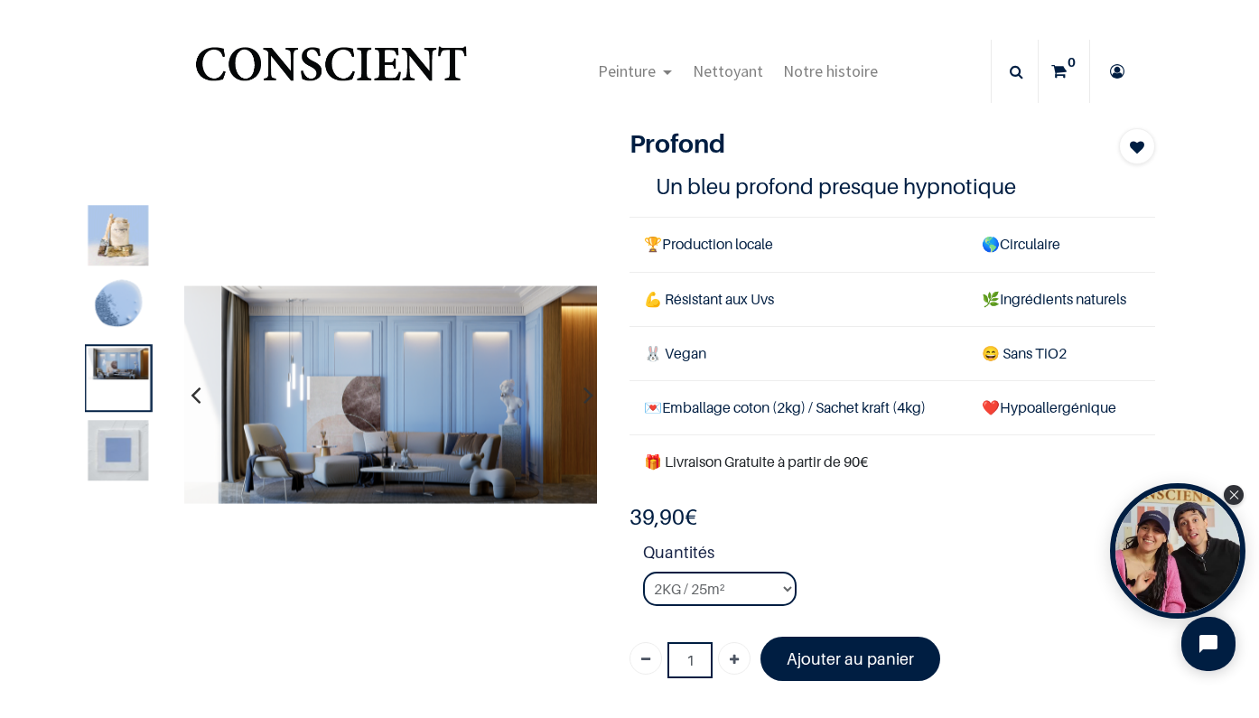
click at [111, 453] on img at bounding box center [119, 450] width 61 height 61
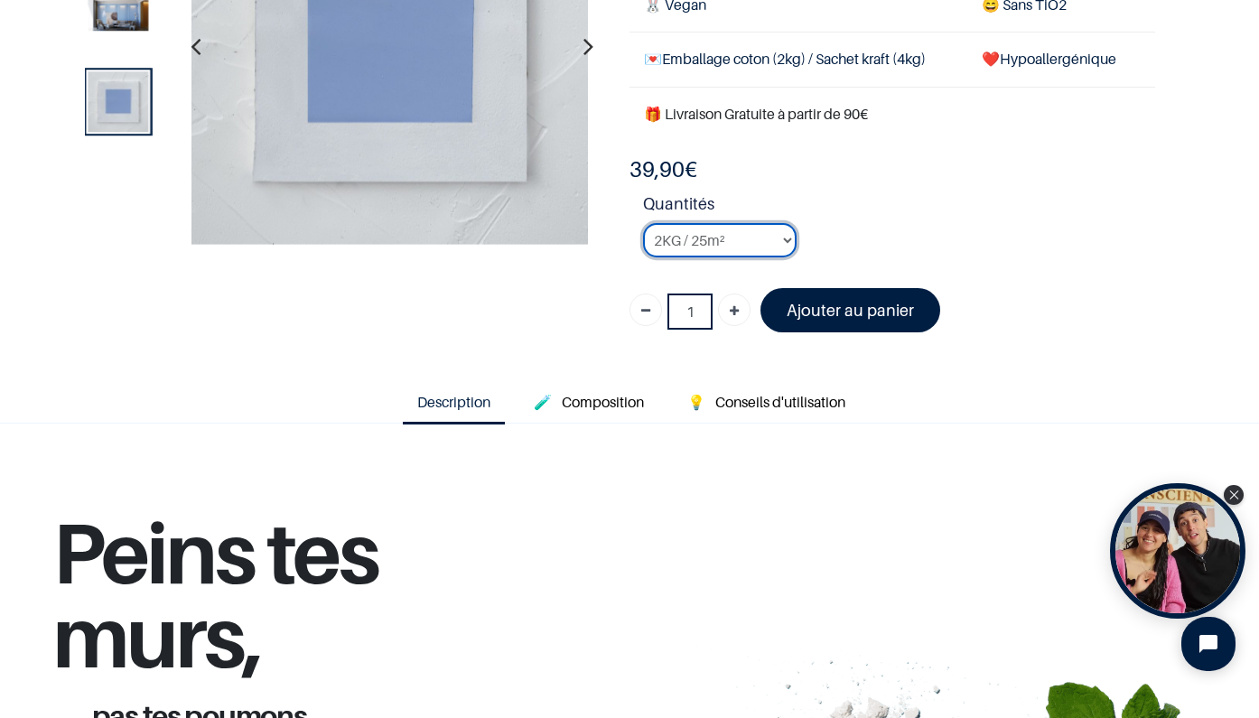
scroll to position [262, 0]
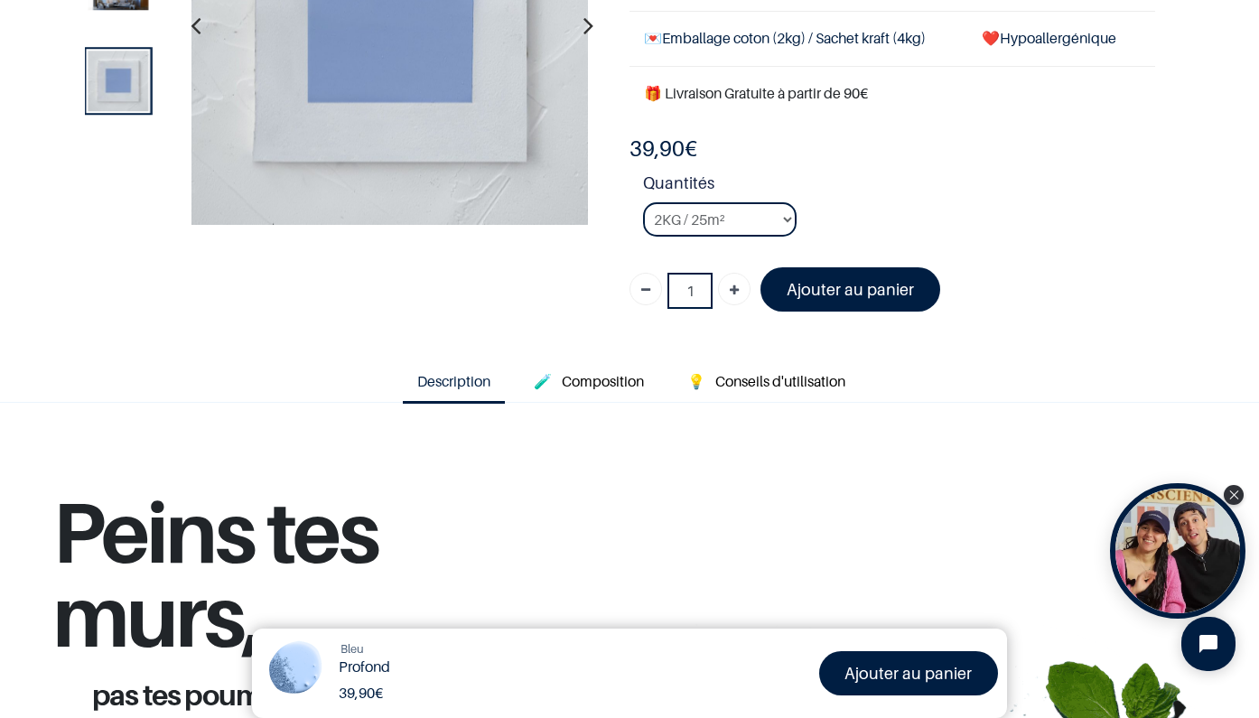
click at [864, 280] on font "Ajouter au panier" at bounding box center [850, 289] width 127 height 19
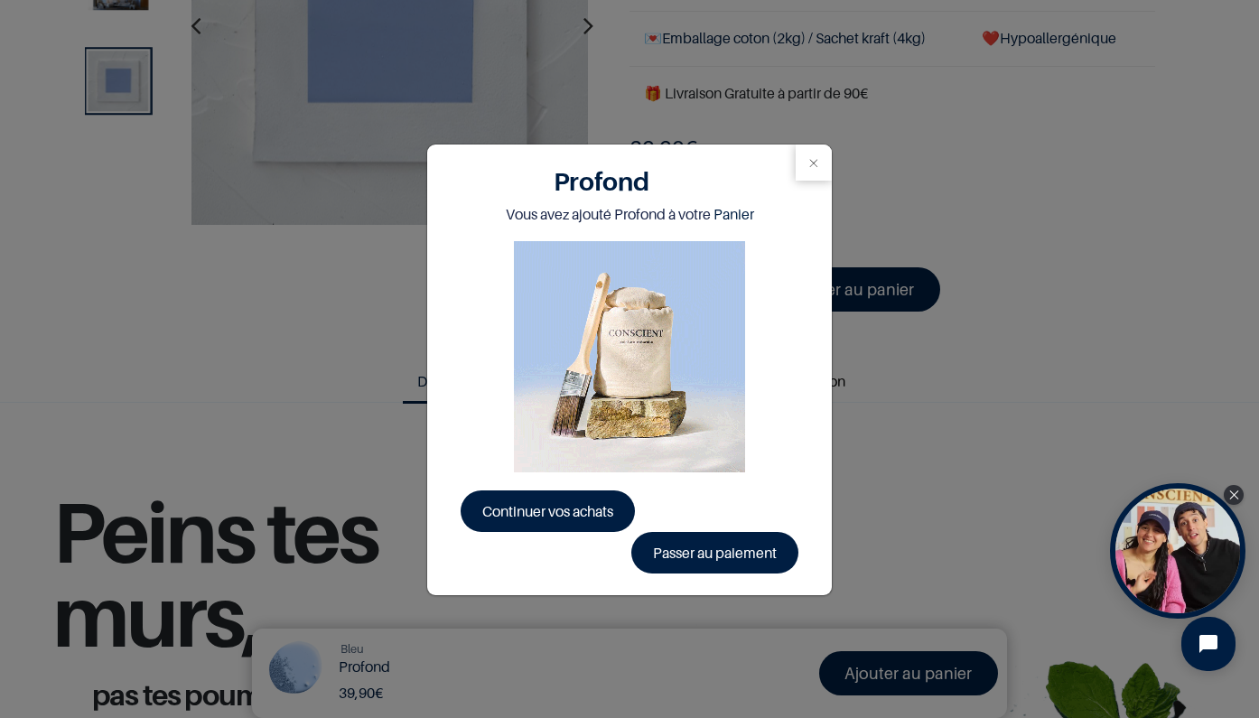
click at [565, 506] on span "Continuer vos achats" at bounding box center [547, 511] width 131 height 18
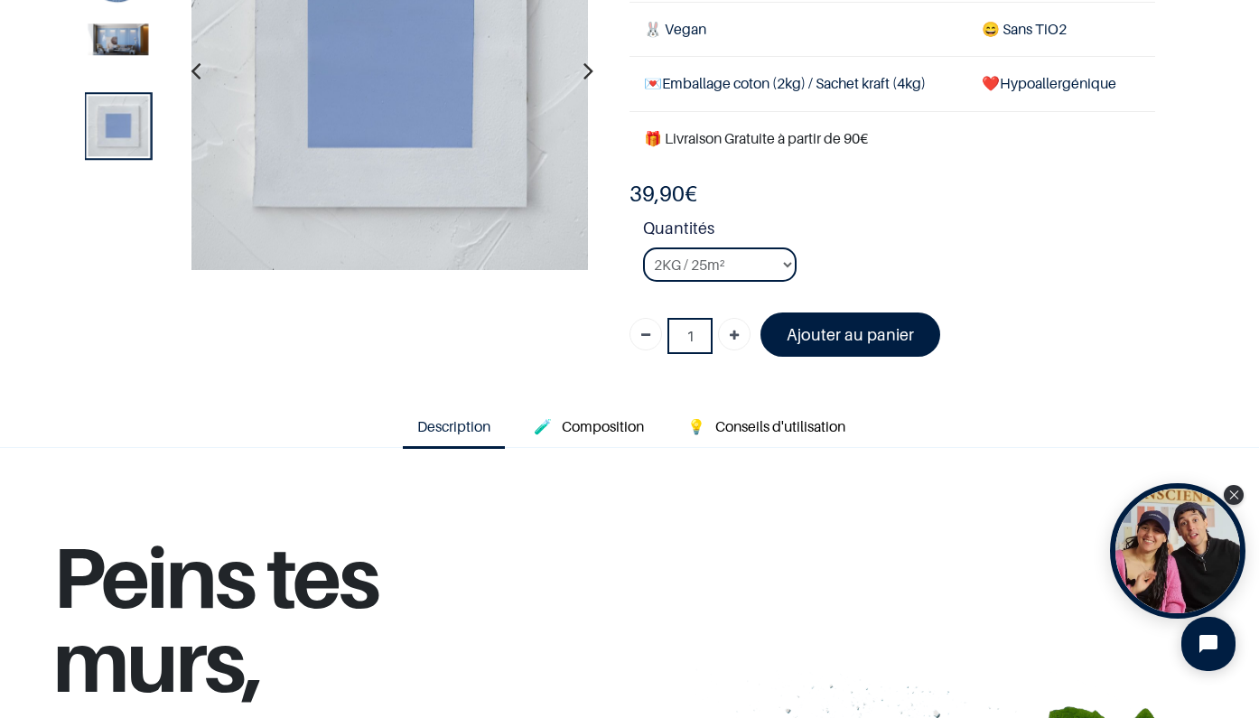
scroll to position [58, 0]
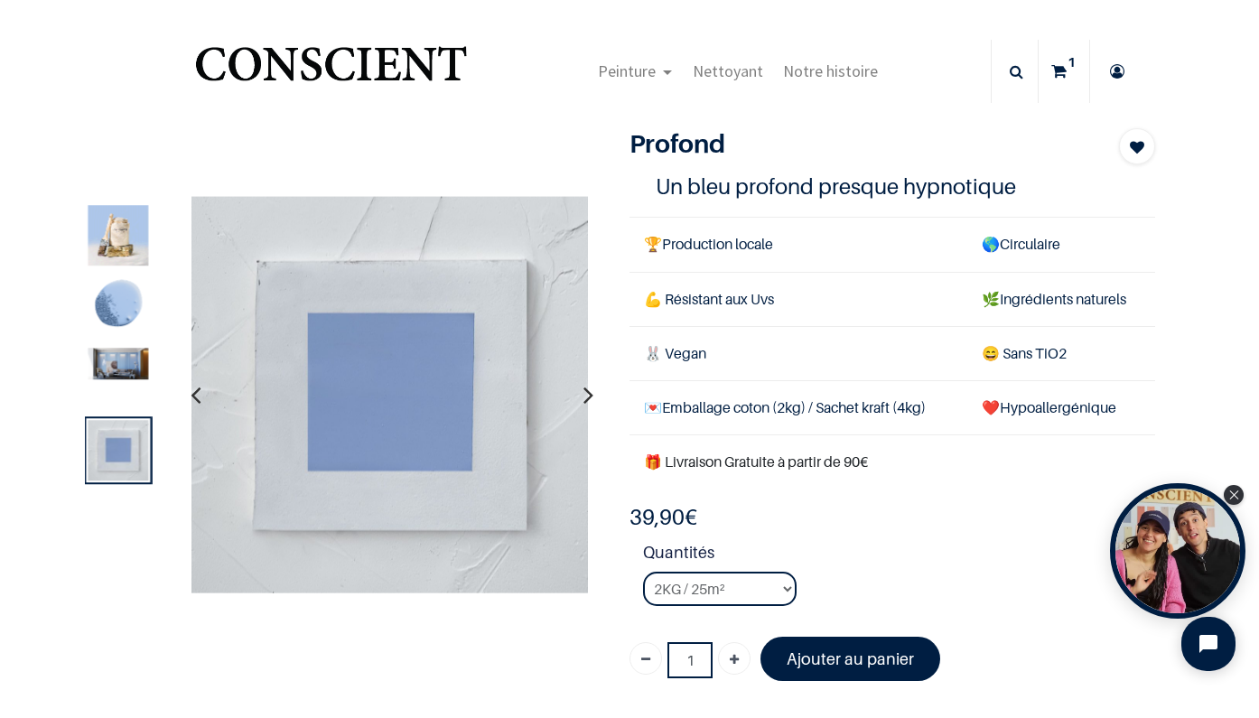
click at [118, 367] on img at bounding box center [119, 365] width 61 height 32
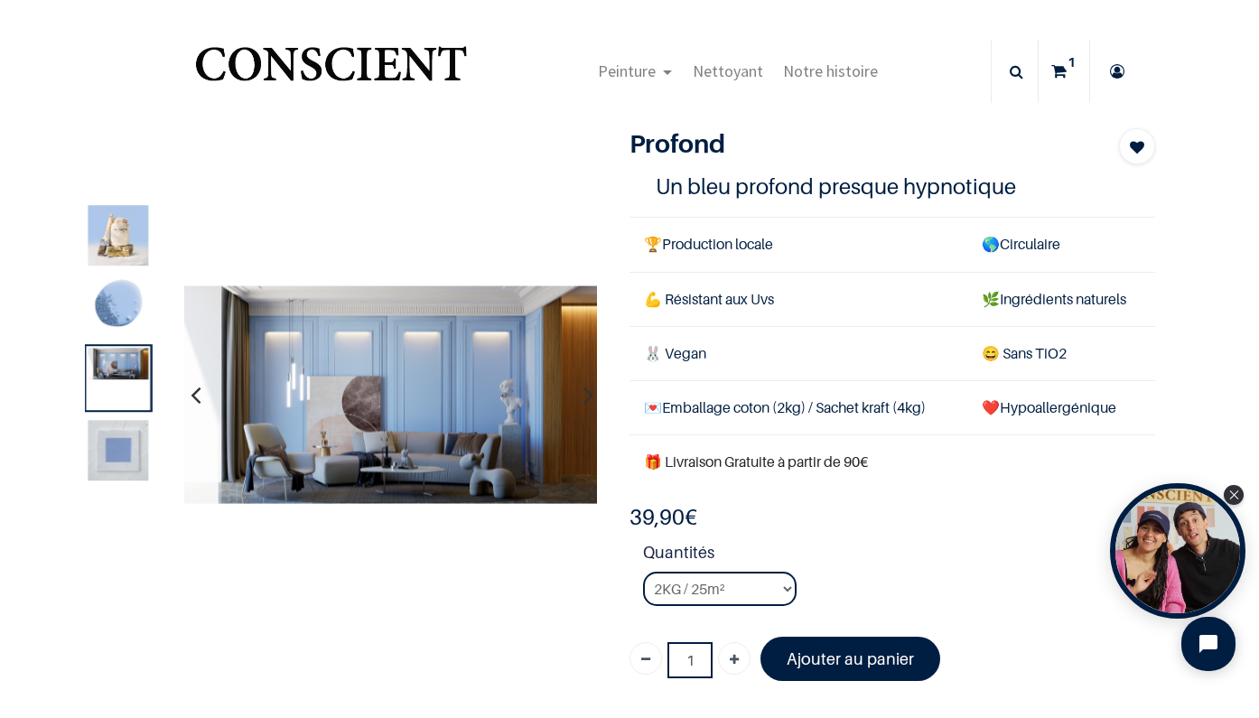
click at [124, 305] on img at bounding box center [119, 306] width 61 height 61
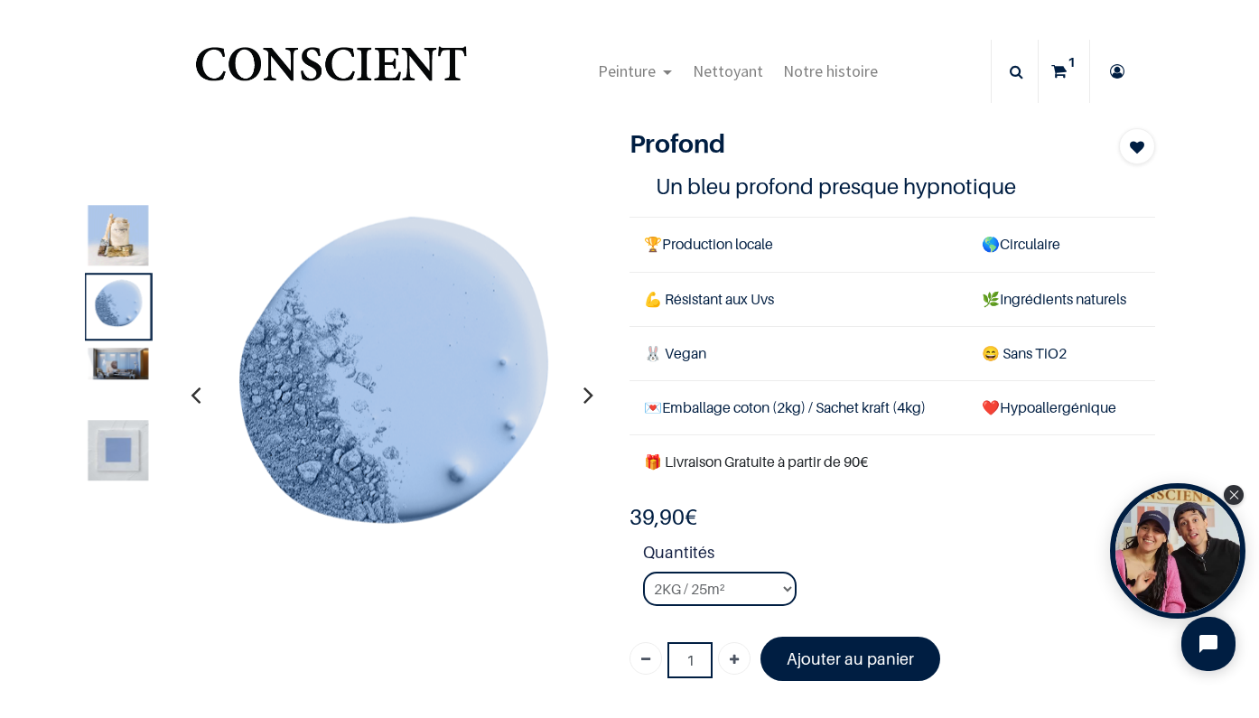
click at [128, 238] on img at bounding box center [119, 235] width 61 height 61
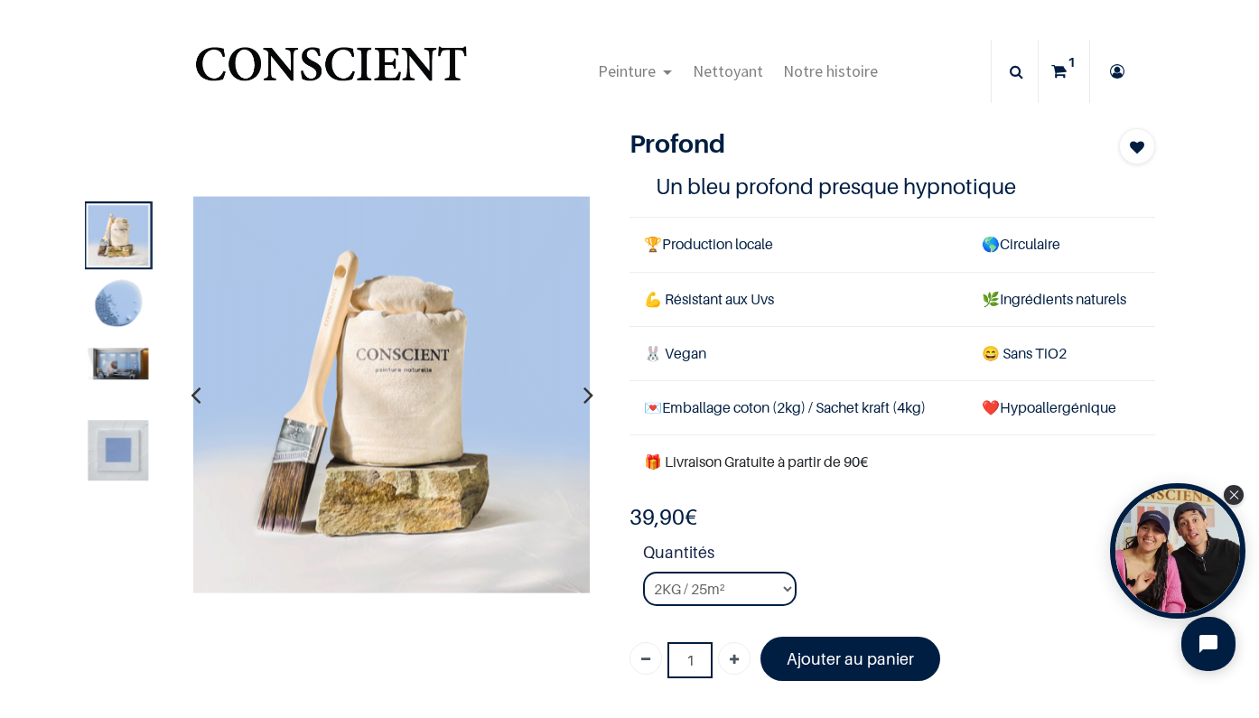
click at [118, 429] on img at bounding box center [119, 450] width 61 height 61
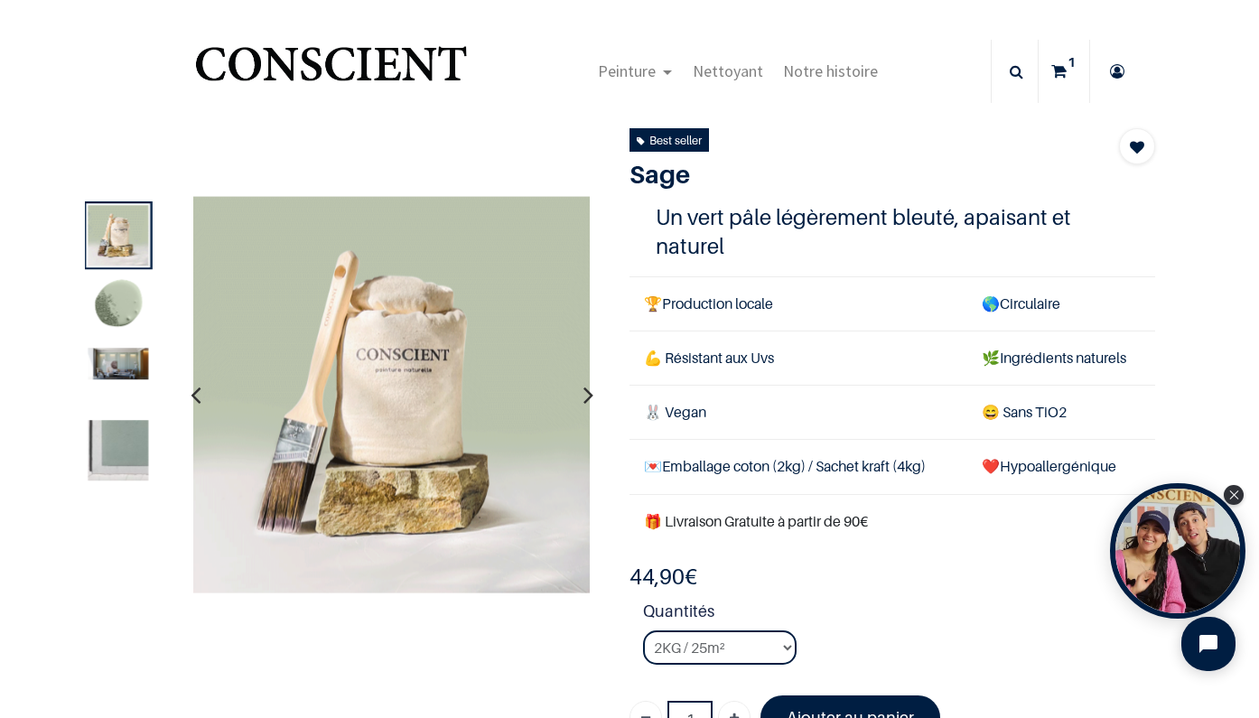
click at [131, 372] on img at bounding box center [119, 365] width 61 height 32
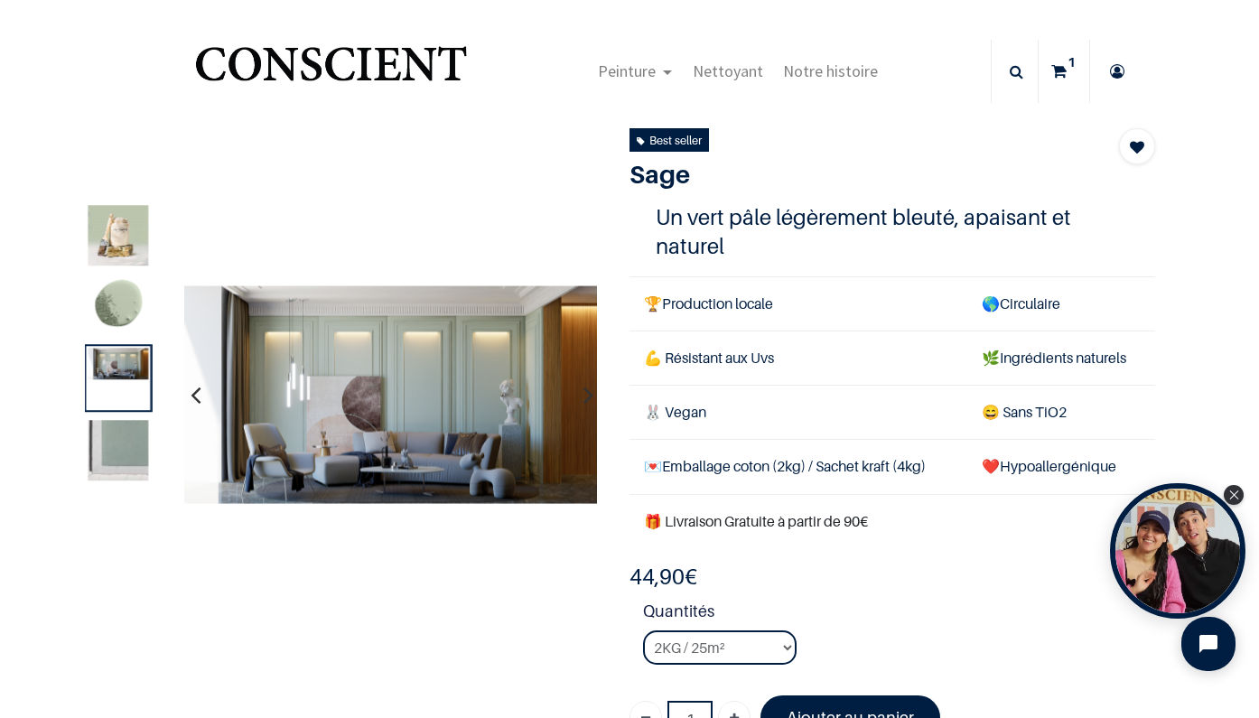
click at [117, 441] on img at bounding box center [119, 450] width 61 height 61
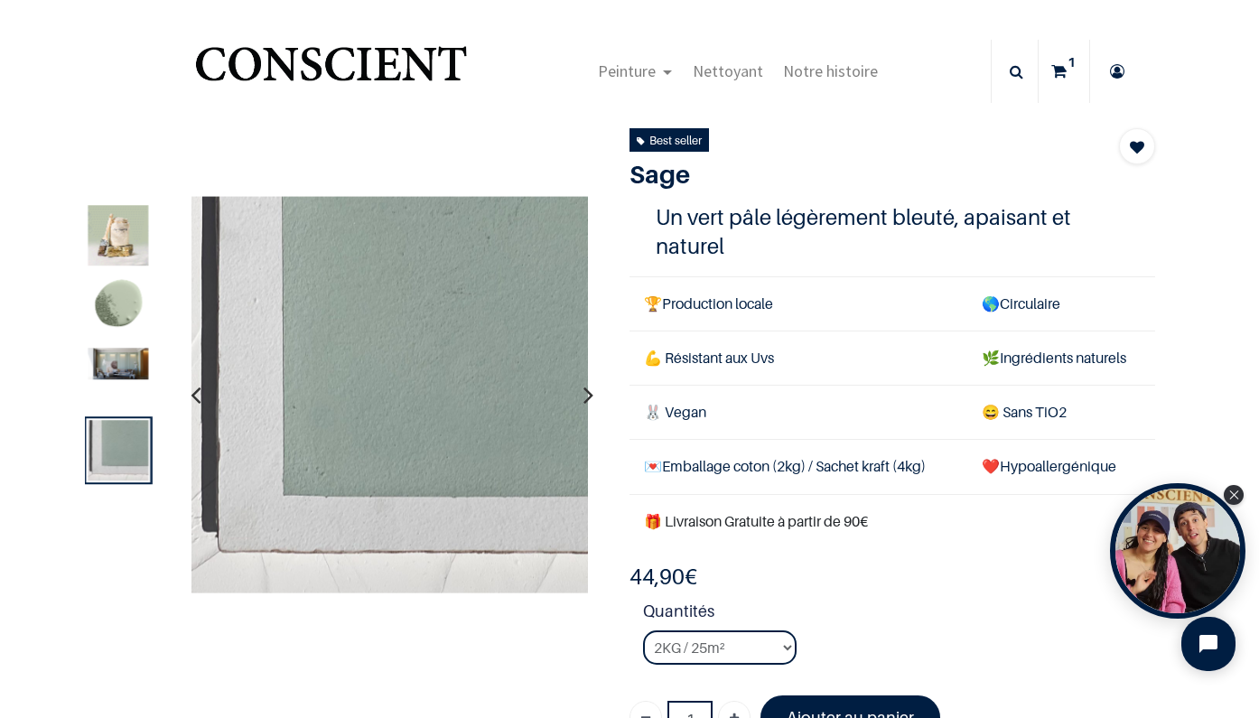
click at [119, 210] on img at bounding box center [119, 235] width 61 height 61
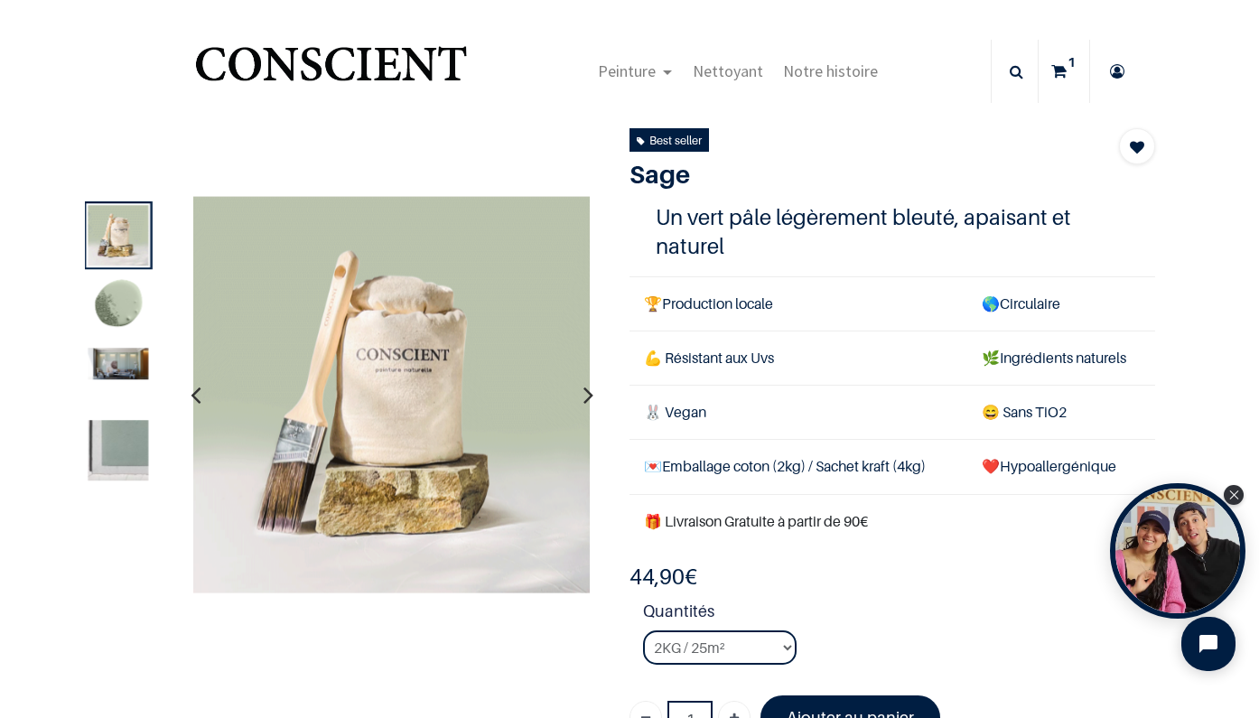
click at [110, 295] on img at bounding box center [119, 306] width 61 height 61
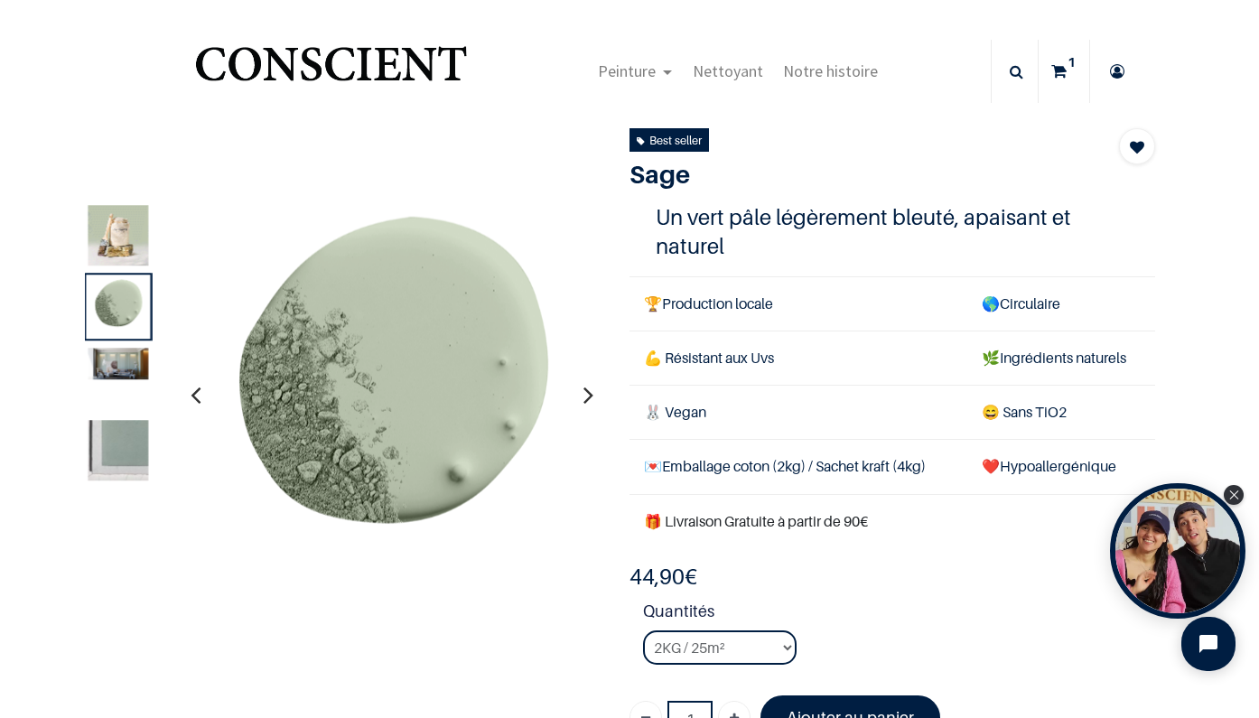
click at [118, 434] on img at bounding box center [119, 450] width 61 height 61
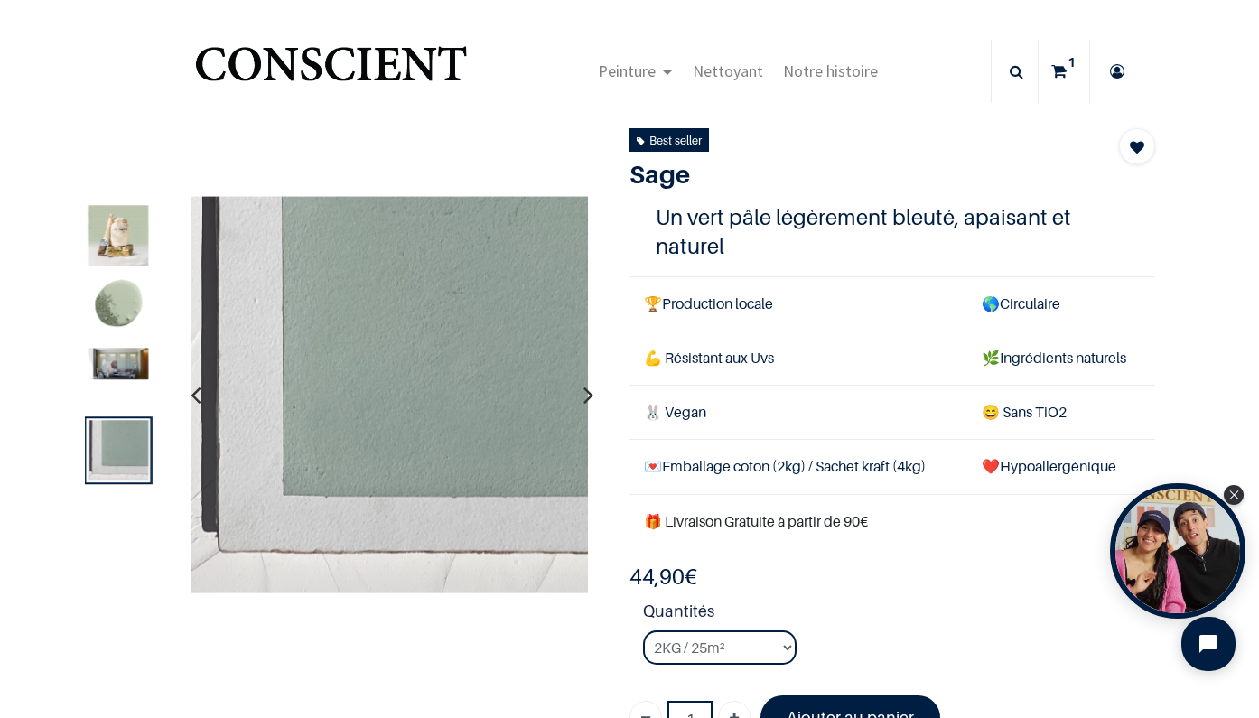
click at [195, 400] on icon "button" at bounding box center [196, 394] width 10 height 49
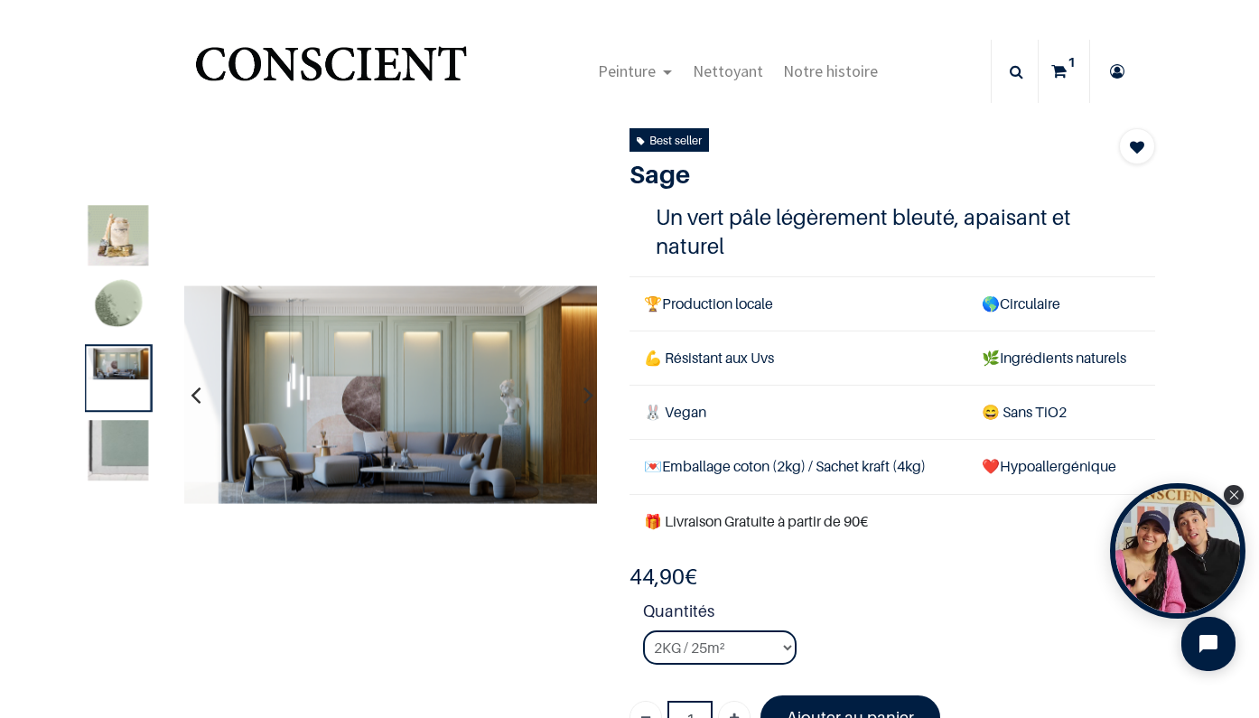
click at [195, 400] on icon "button" at bounding box center [196, 394] width 10 height 49
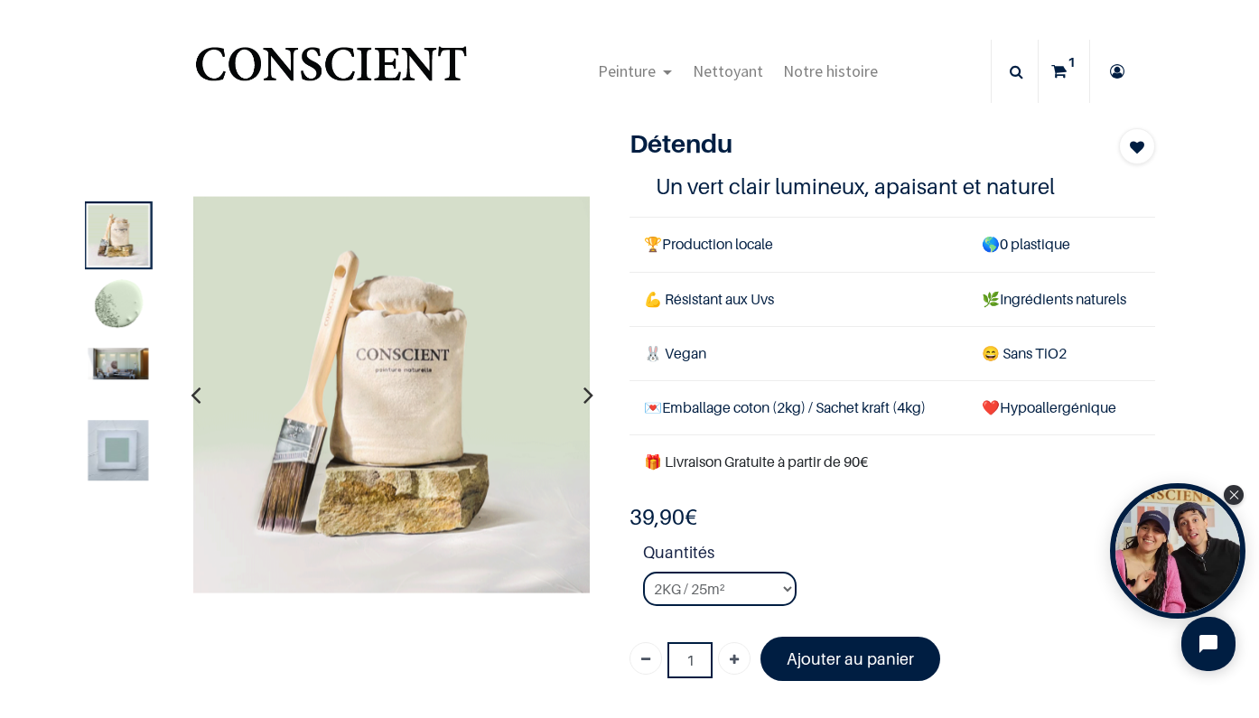
click at [119, 365] on img at bounding box center [119, 365] width 61 height 32
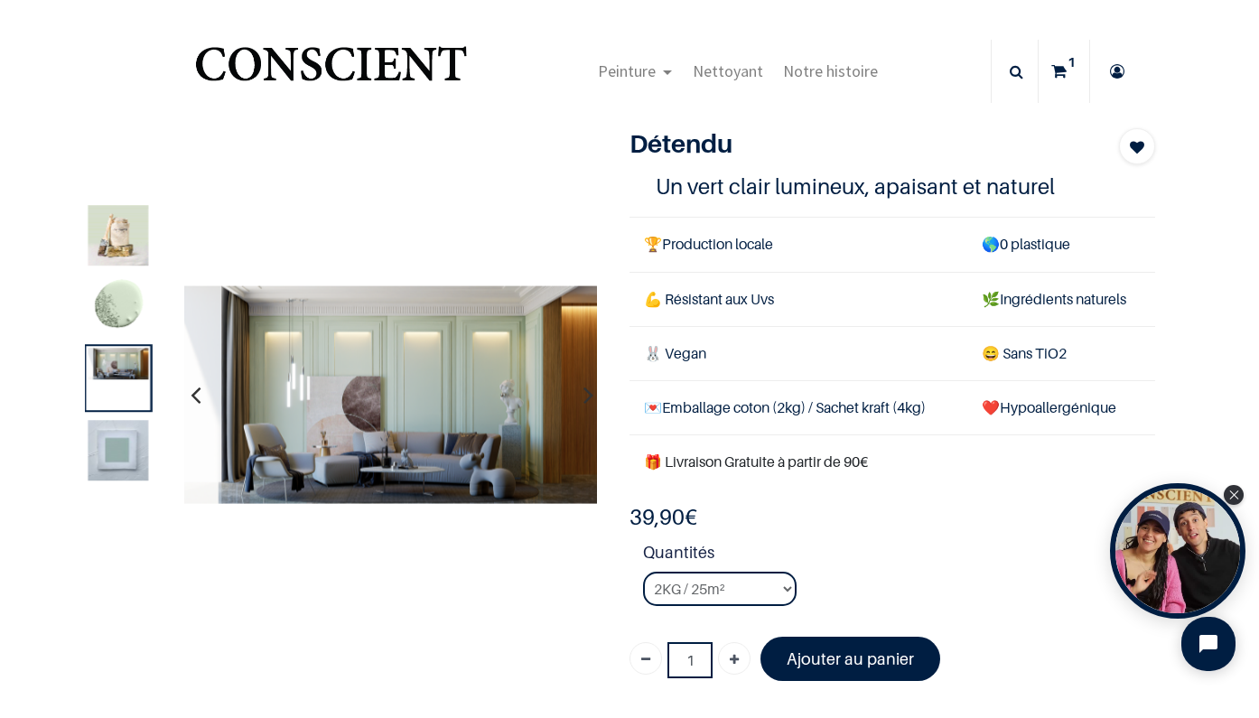
click at [122, 457] on img at bounding box center [119, 450] width 61 height 61
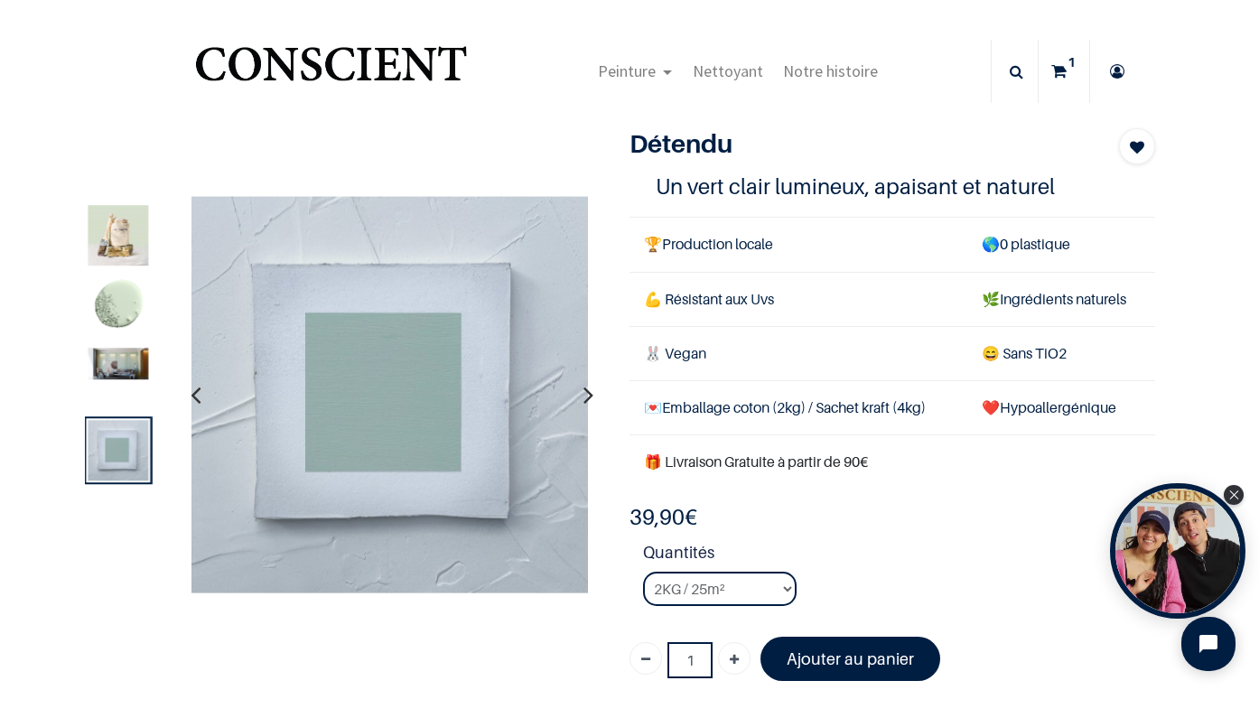
click at [131, 367] on img at bounding box center [119, 365] width 61 height 32
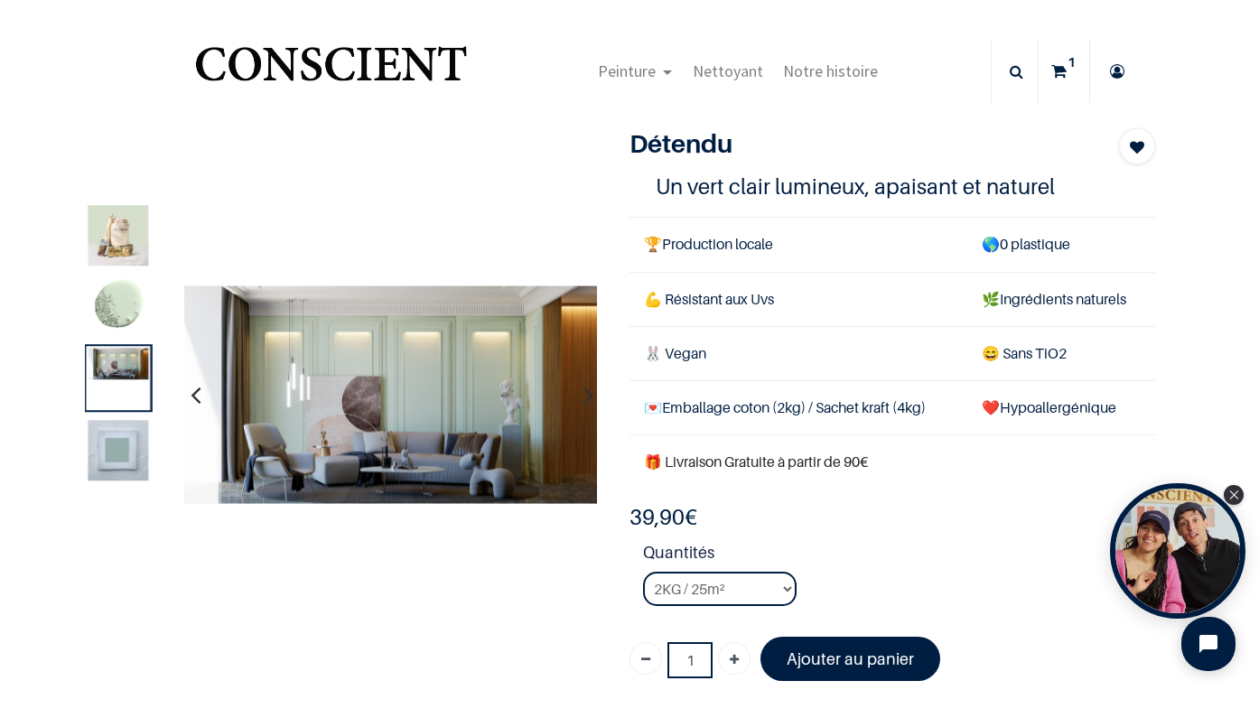
click at [121, 425] on img at bounding box center [119, 450] width 61 height 61
